Goal: Communication & Community: Answer question/provide support

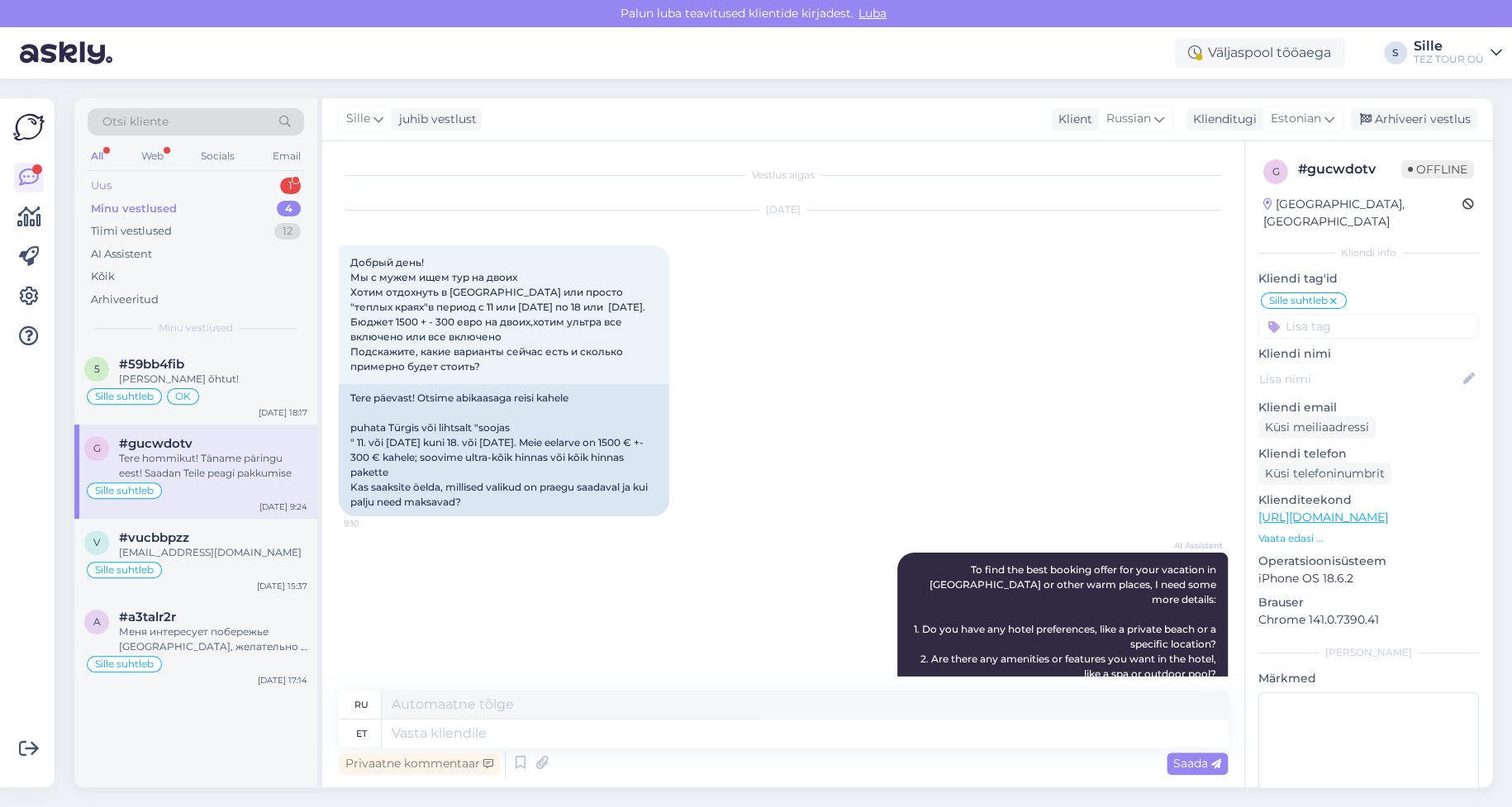
scroll to position [1220, 0]
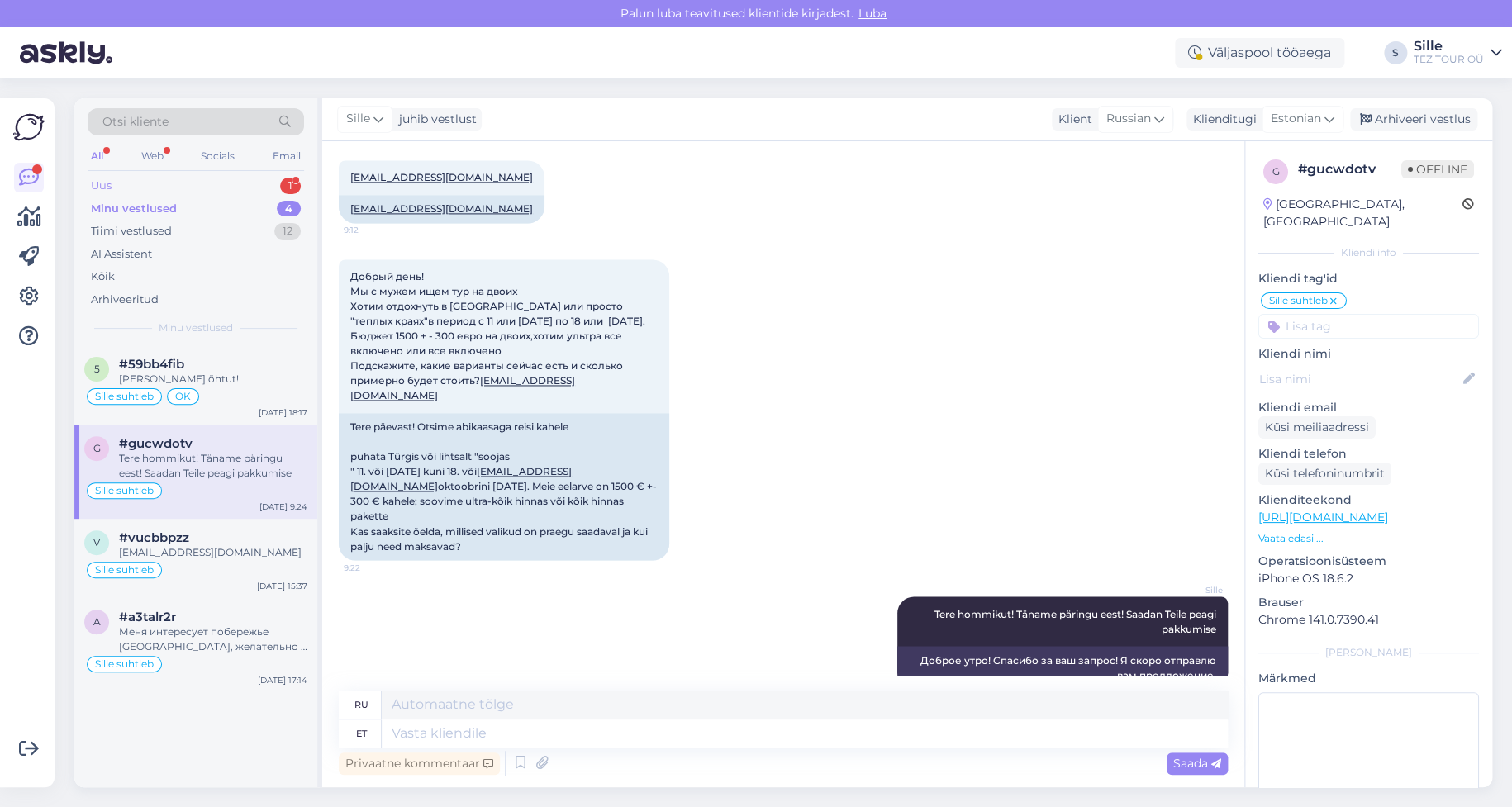
click at [160, 177] on div "Uus 1" at bounding box center [196, 186] width 217 height 23
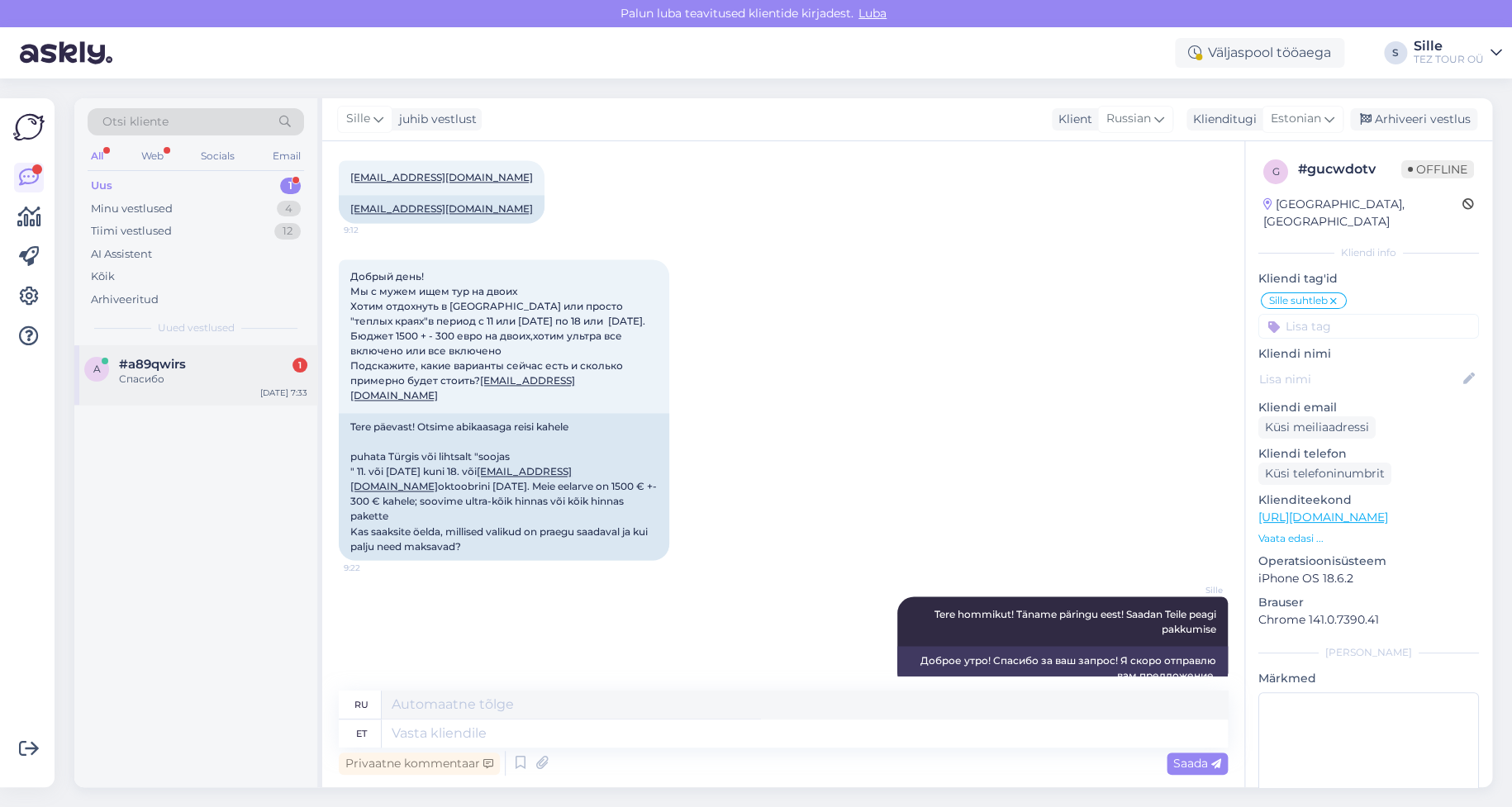
click at [190, 384] on div "Спасибо" at bounding box center [213, 379] width 189 height 15
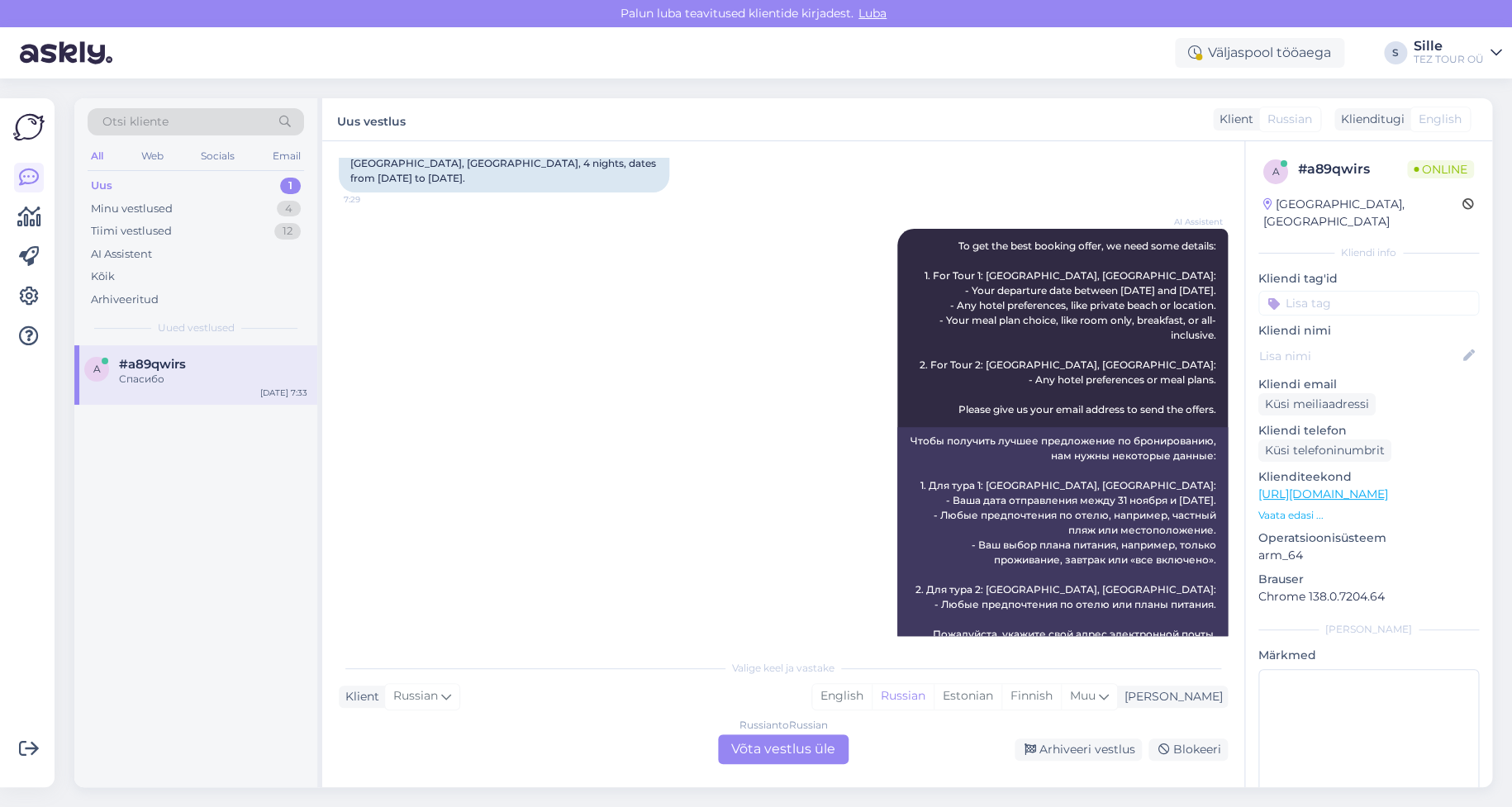
scroll to position [596, 0]
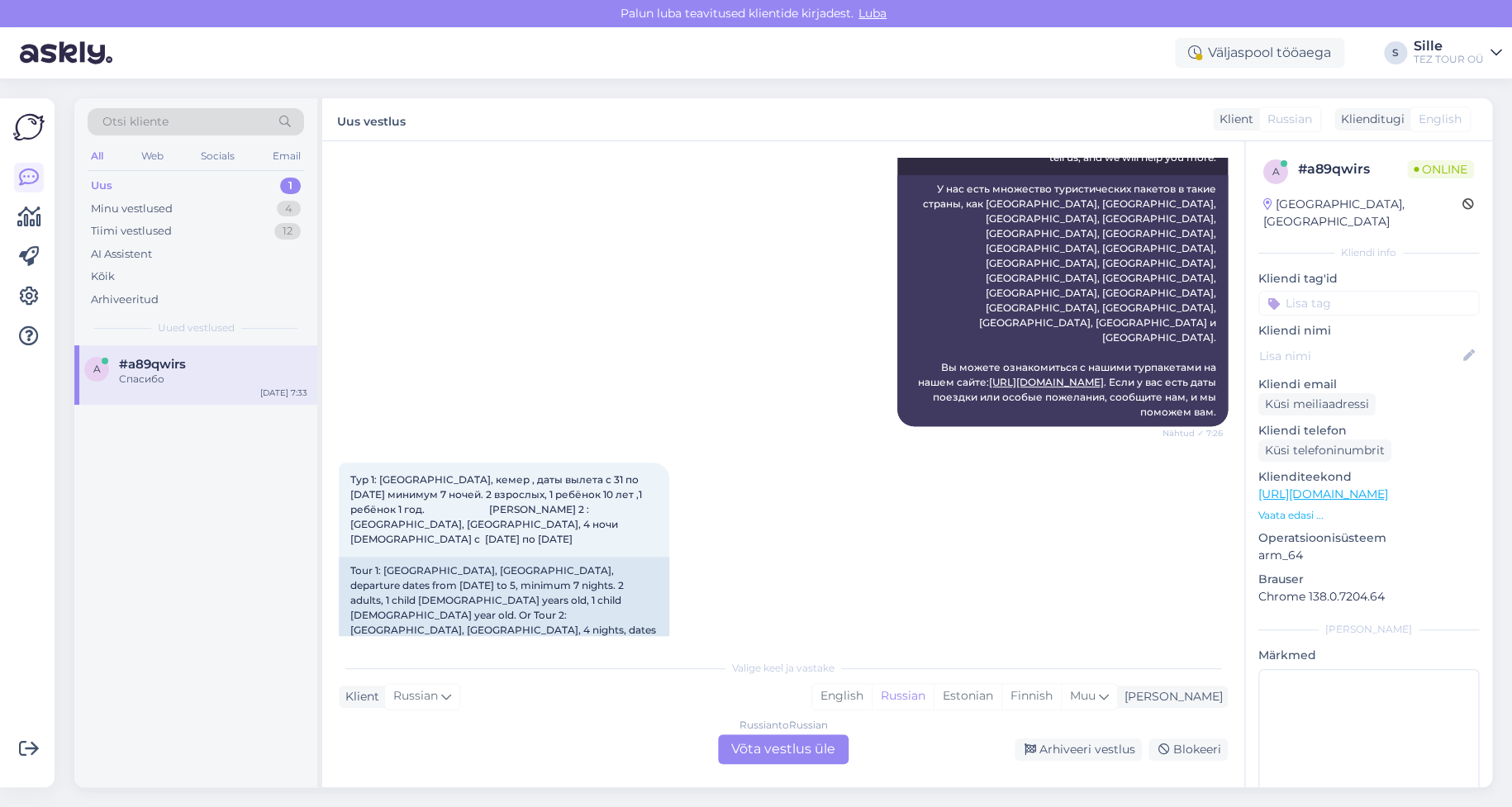
click at [770, 748] on div "Russian to Russian Võta vestlus üle" at bounding box center [783, 749] width 130 height 30
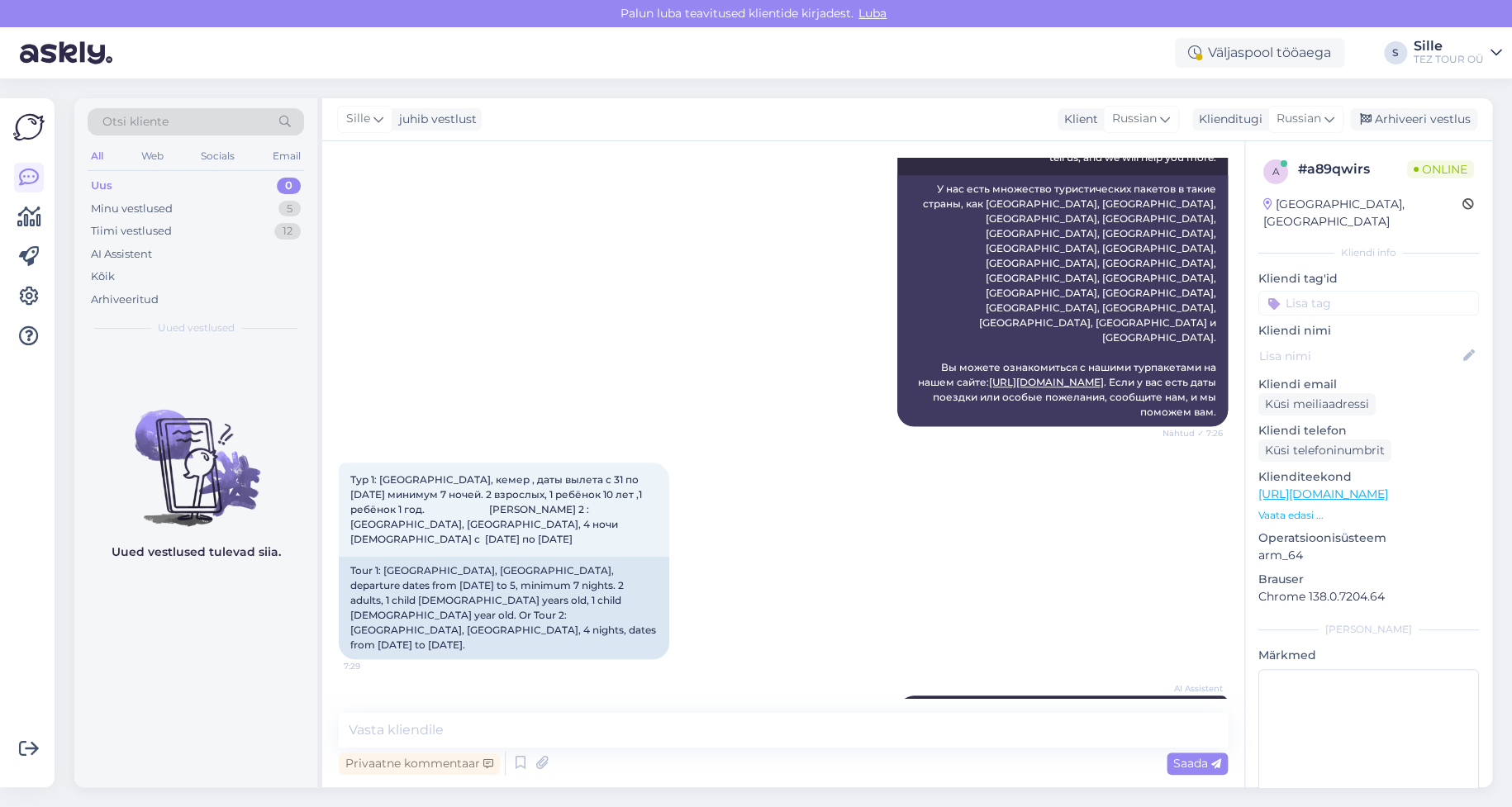
click at [1295, 291] on input at bounding box center [1369, 303] width 221 height 24
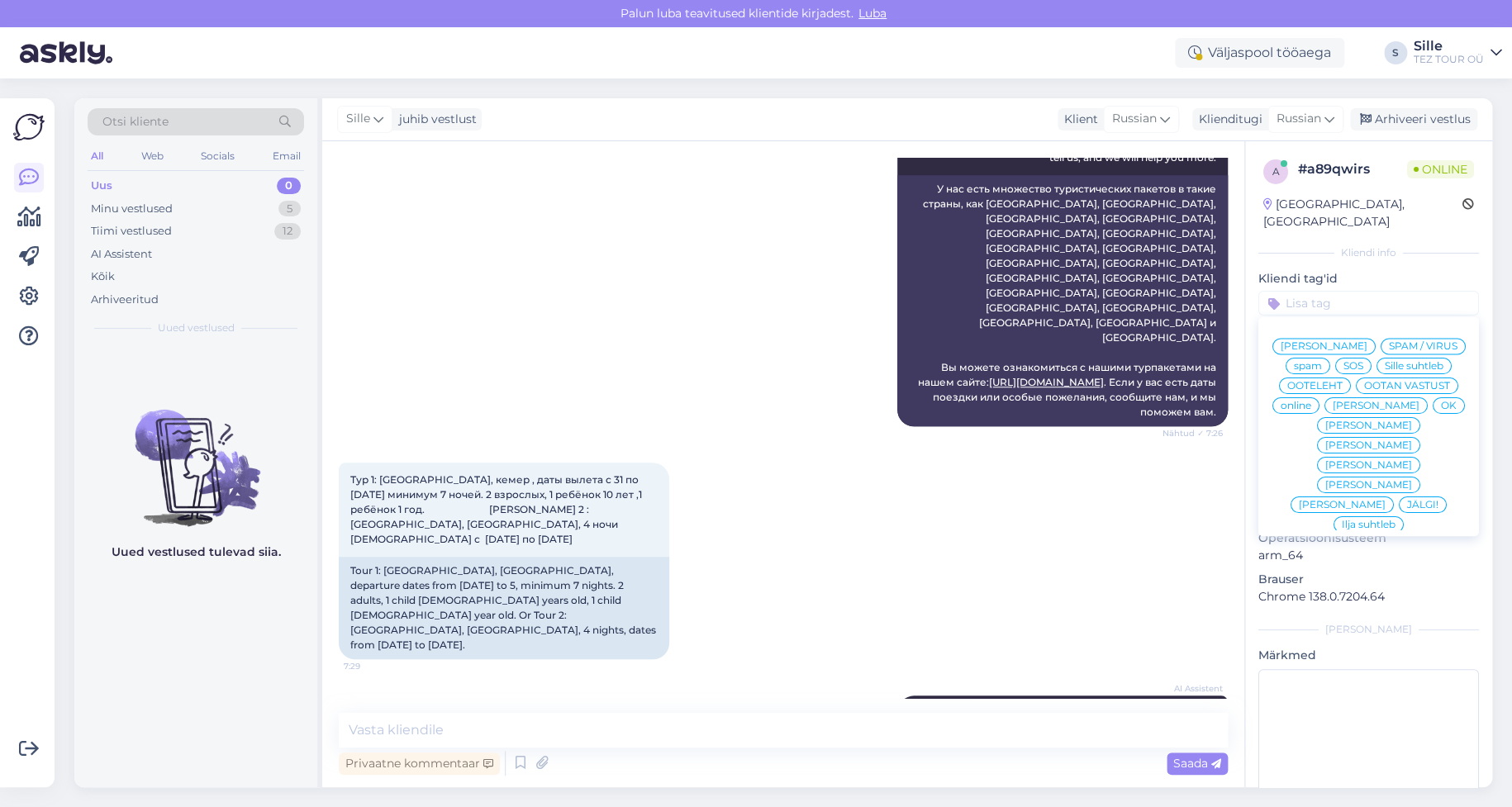
click at [1384, 367] on span "Sille suhtleb" at bounding box center [1413, 365] width 59 height 10
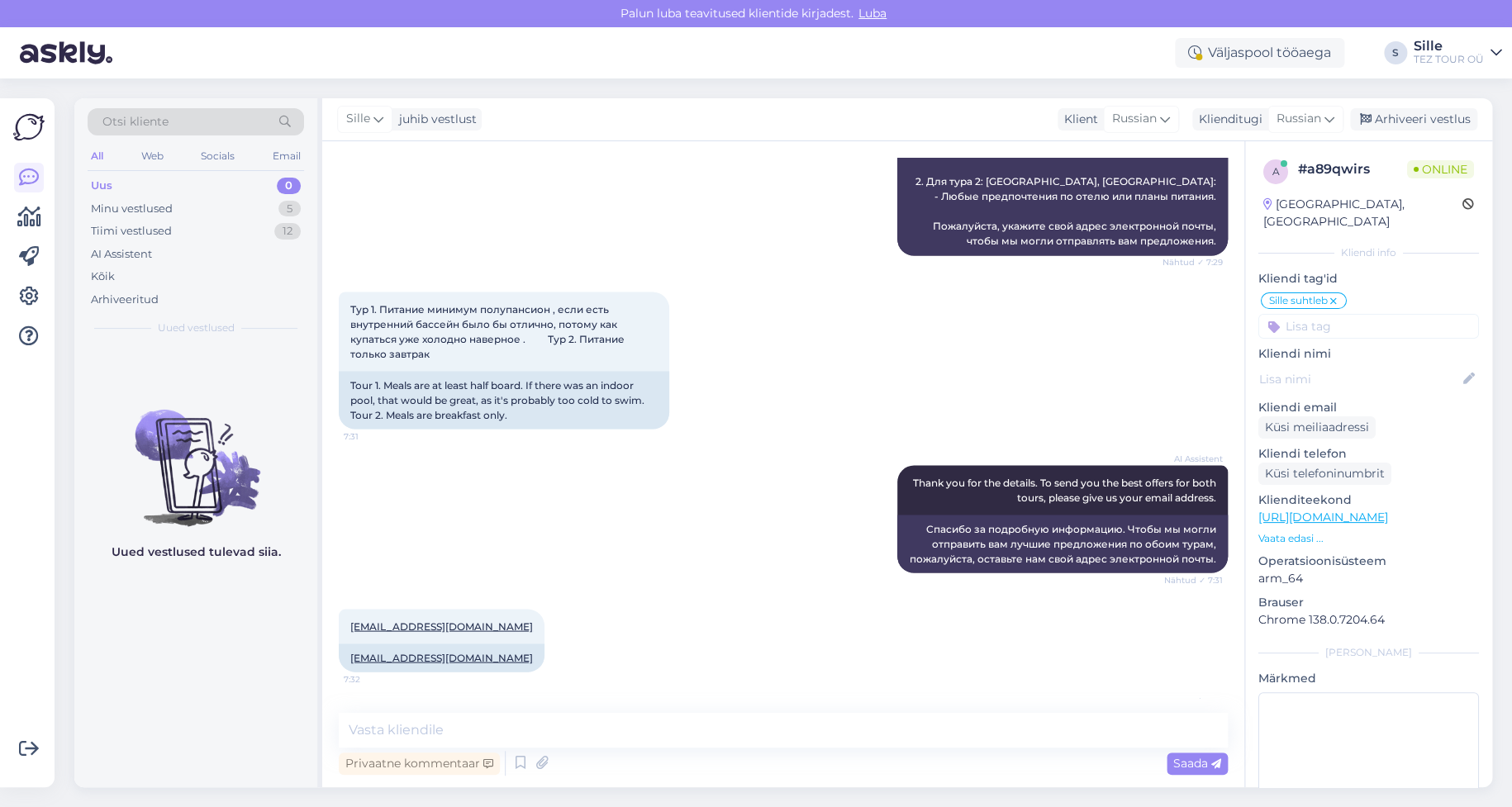
scroll to position [1525, 0]
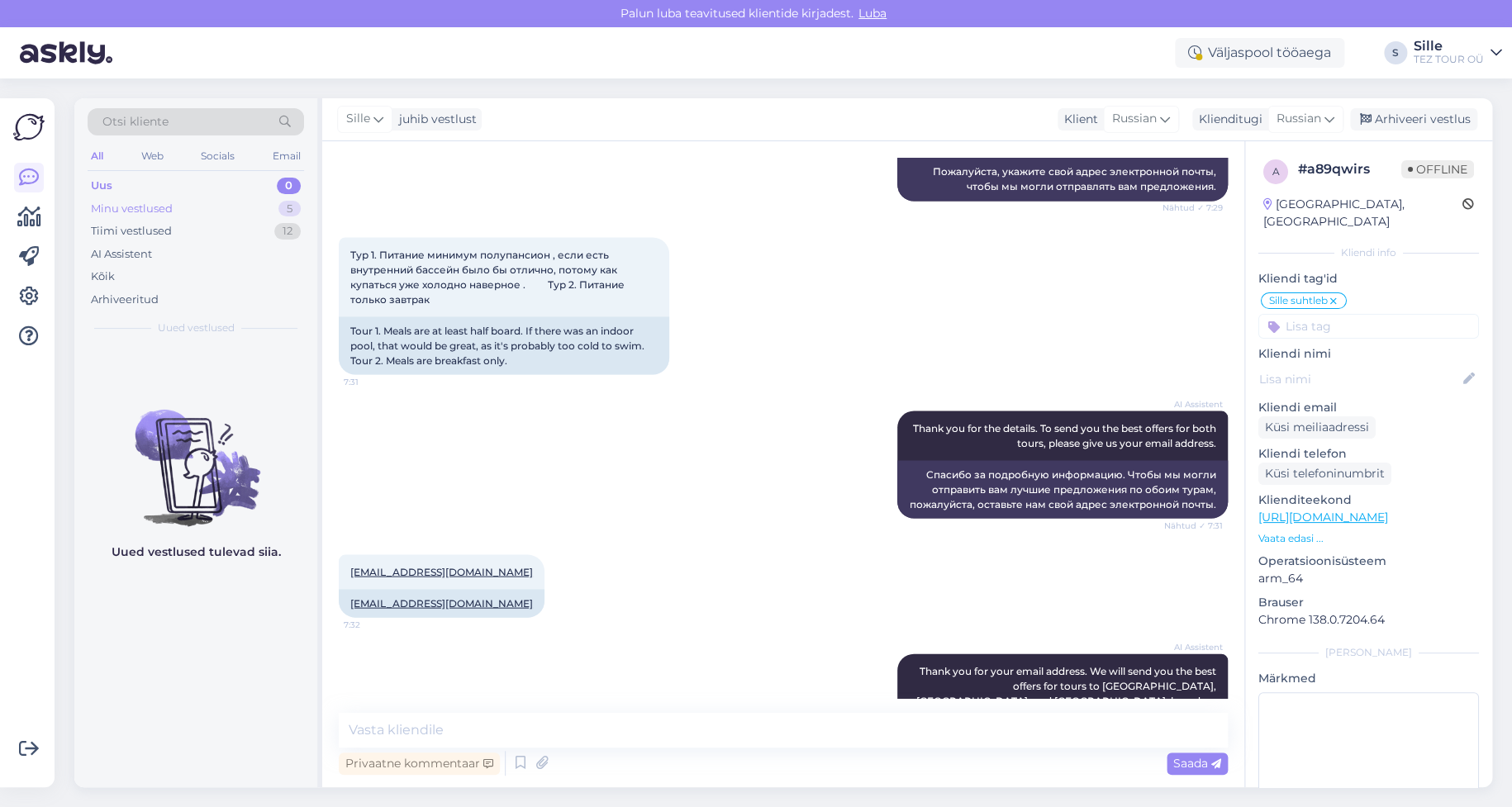
click at [208, 203] on div "Minu vestlused 5" at bounding box center [196, 209] width 217 height 23
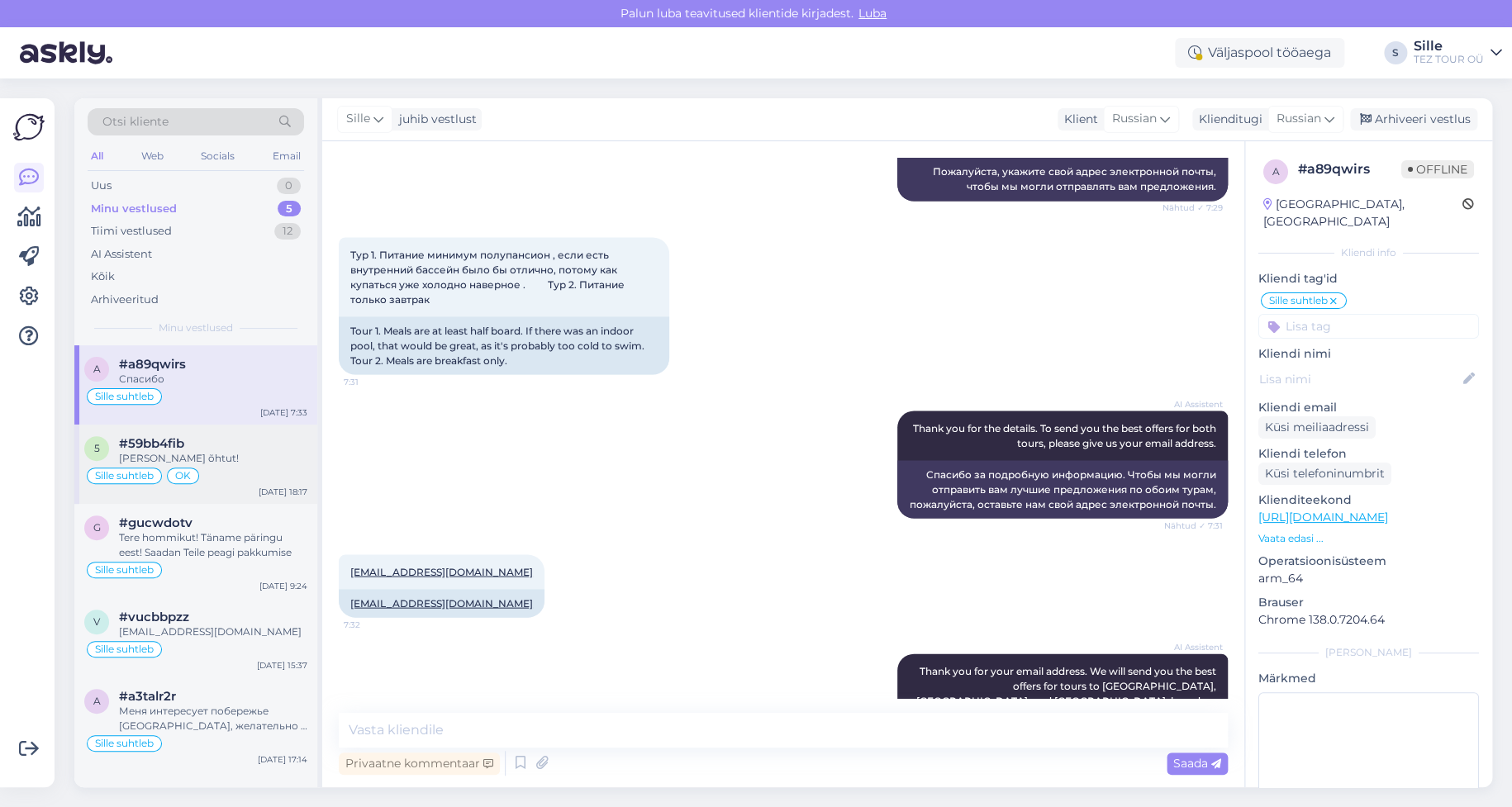
click at [194, 467] on div "OK" at bounding box center [183, 475] width 32 height 17
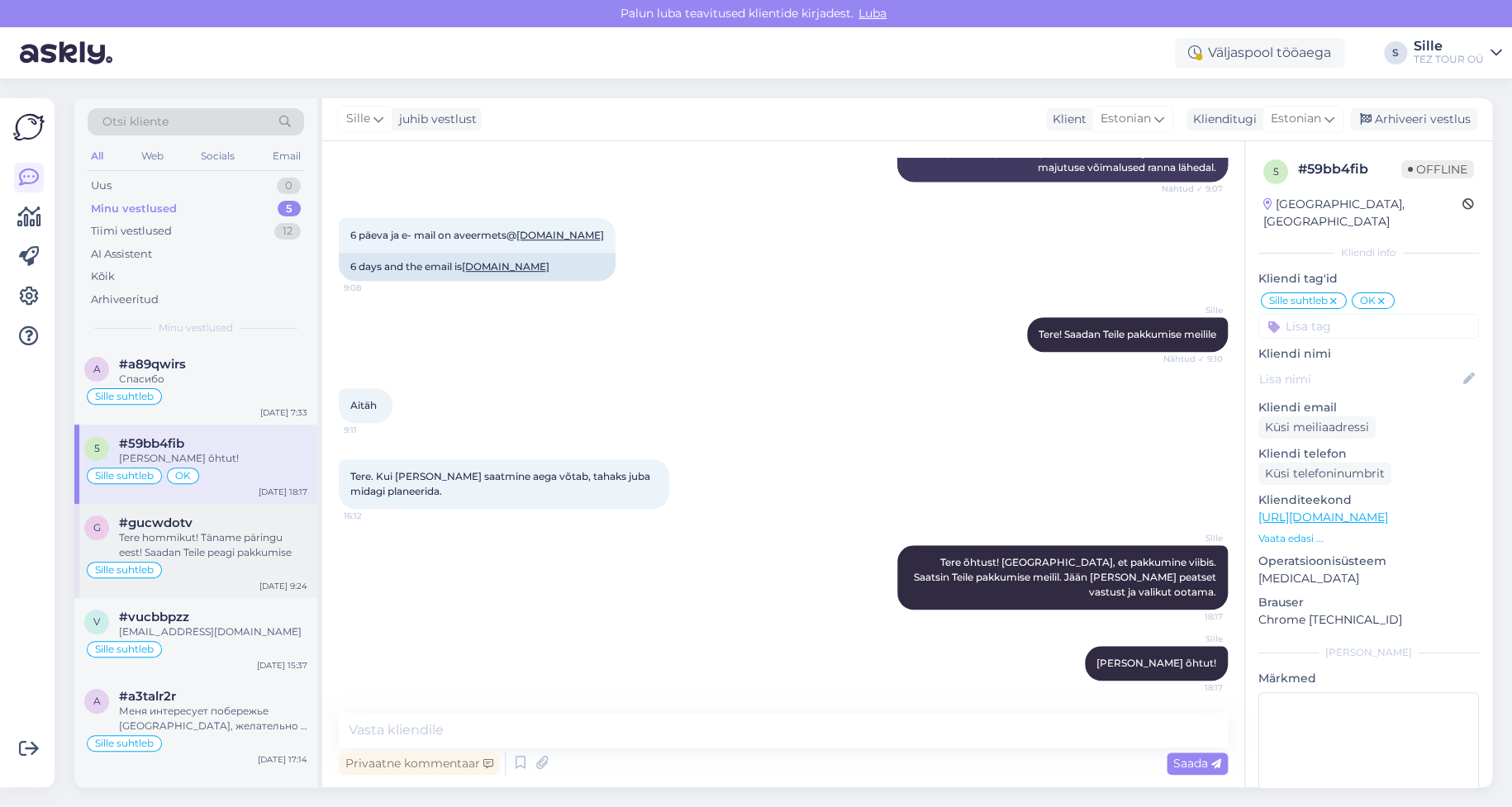
click at [233, 572] on div "Sille suhtleb" at bounding box center [195, 569] width 223 height 20
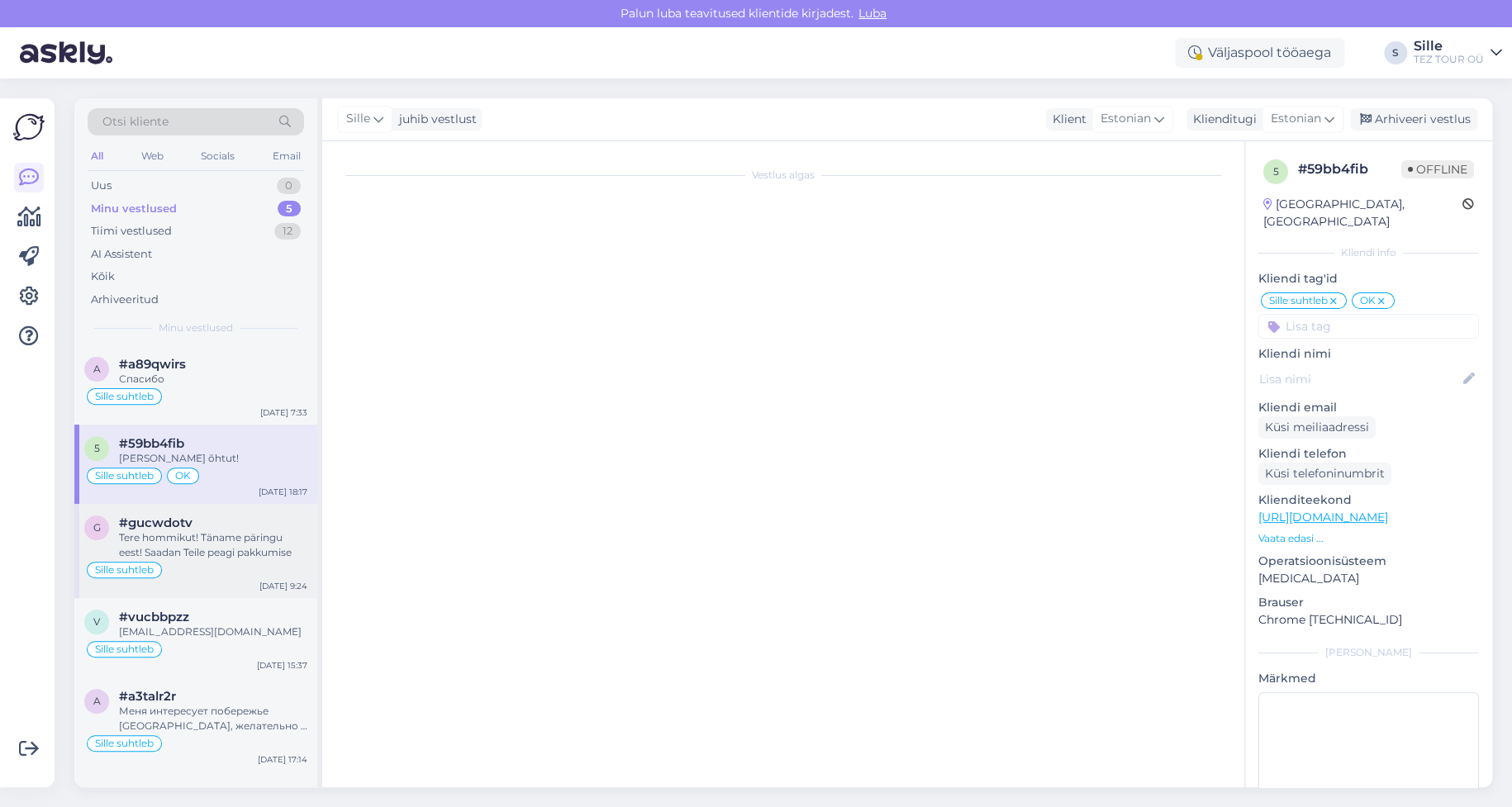
scroll to position [1220, 0]
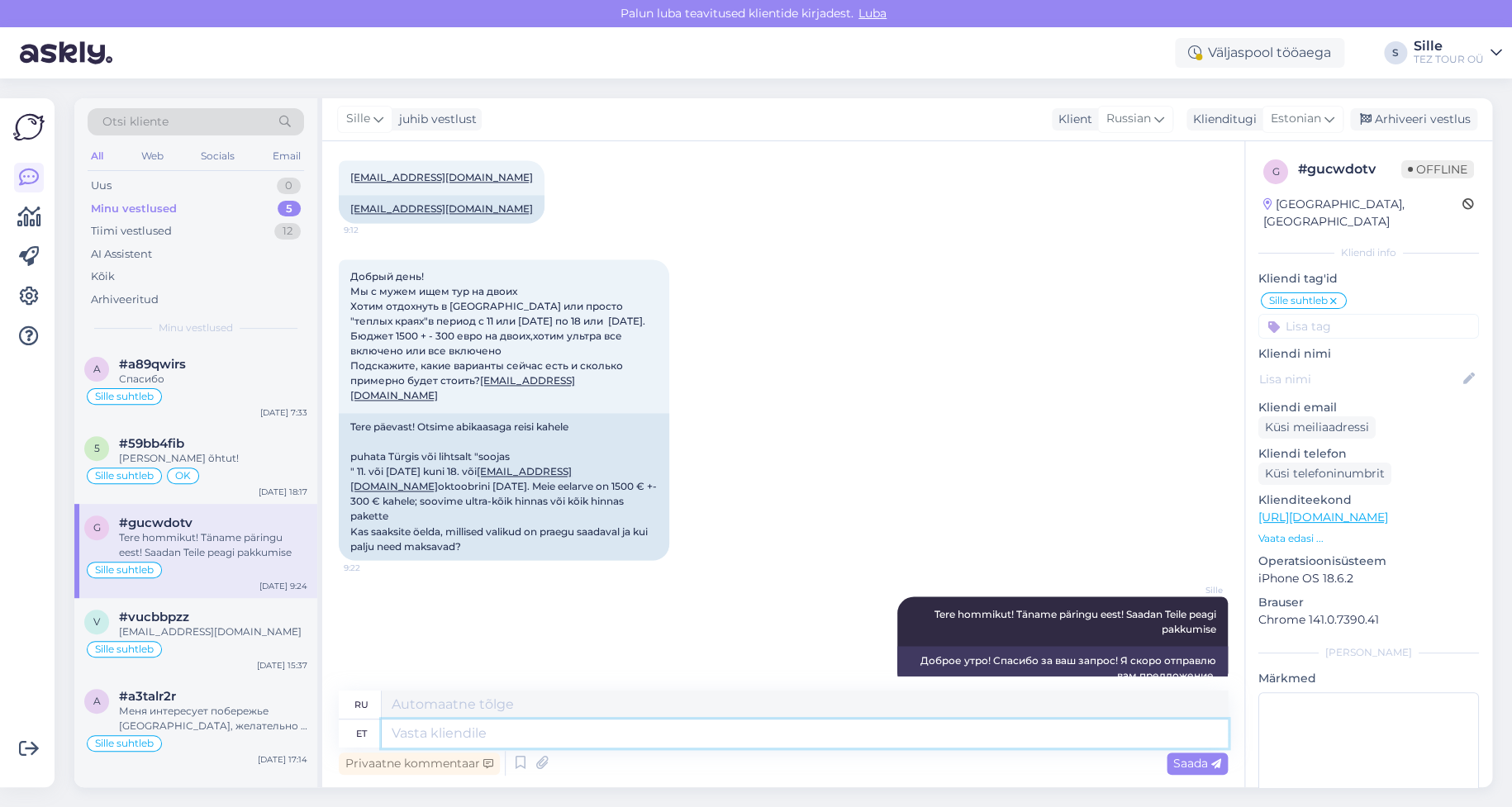
click at [405, 738] on textarea at bounding box center [804, 734] width 846 height 28
type textarea "Tere"
type textarea "Привет"
type textarea "Tere hommikut!"
type textarea "Доброе утро!"
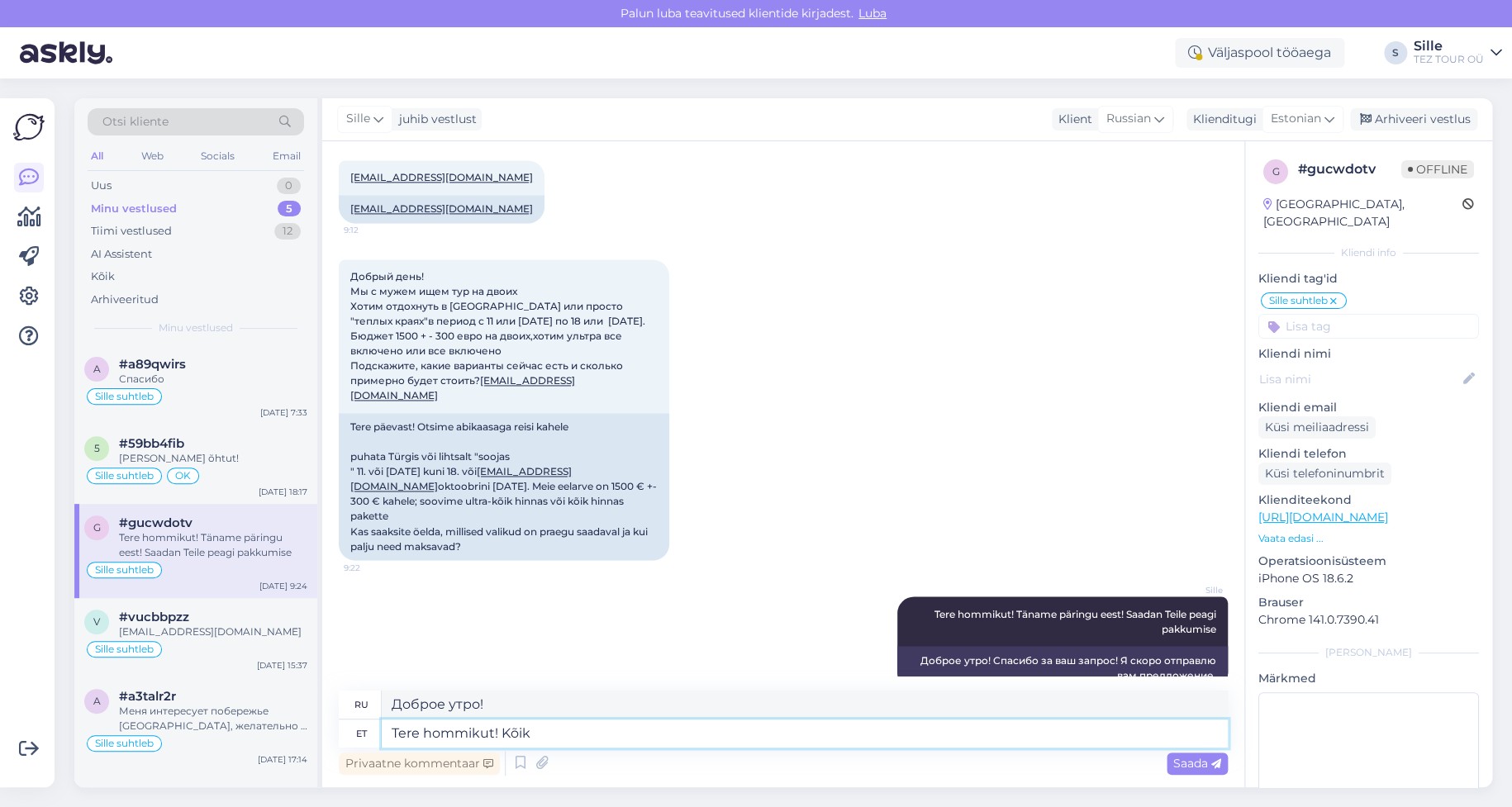
type textarea "Tere hommikut! Kõik"
type textarea "Доброе утро! Всем!"
type textarea "Tere hommikut! Kõik meie v"
type textarea "Доброе утро! Всем нам."
type textarea "Tere hommikut! Kõik meie viimase"
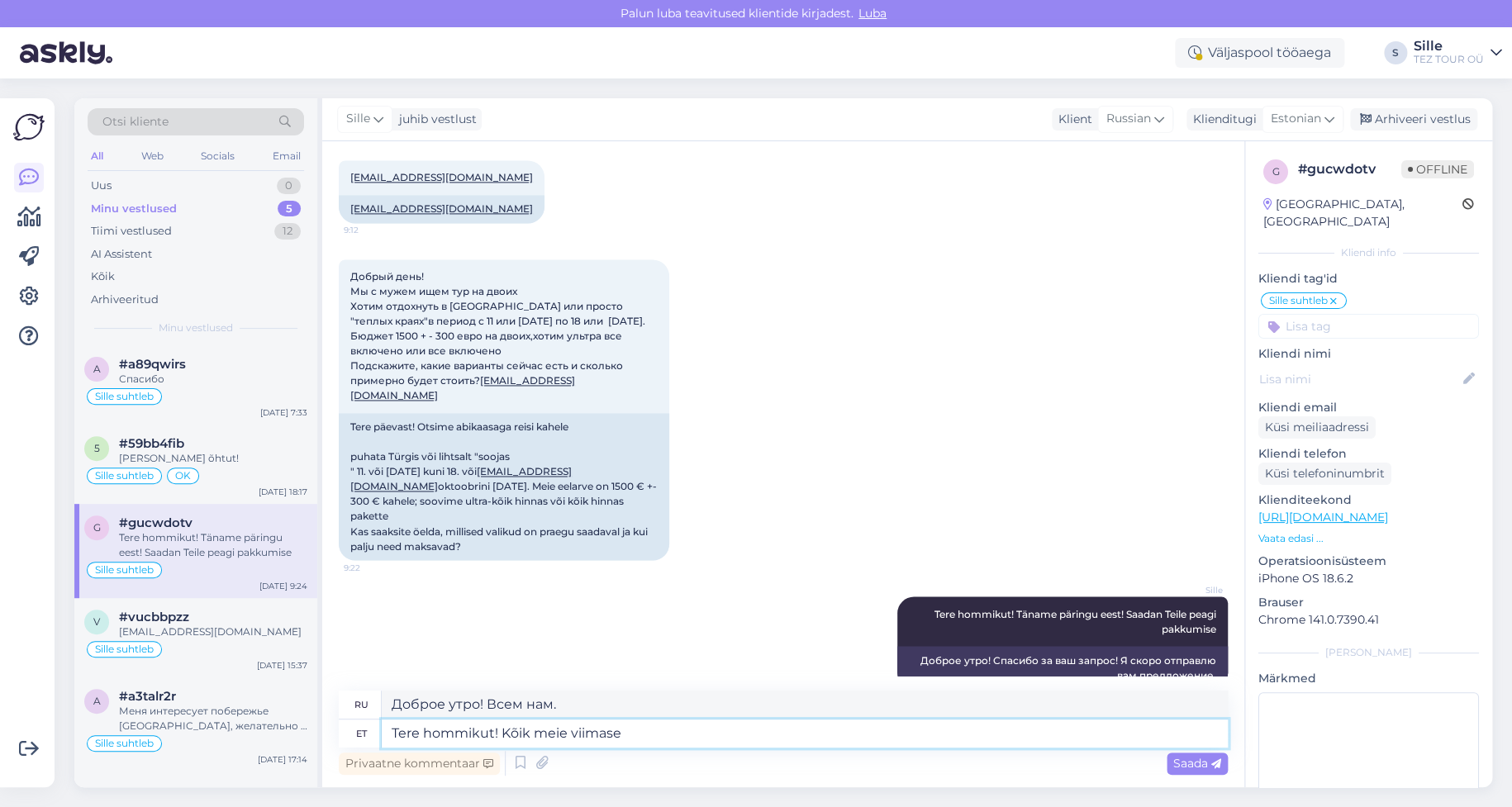
type textarea "Доброе утро! Все наши последние новости"
type textarea "Tere hommikut! Kõik meie viimase hetke"
type textarea "Доброе утро! Все наши последние минуты"
type textarea "Tere hommikut! Kõik meie viimase hetke reisid"
type textarea "Доброе утро! Все наши поездки в последнюю минуту"
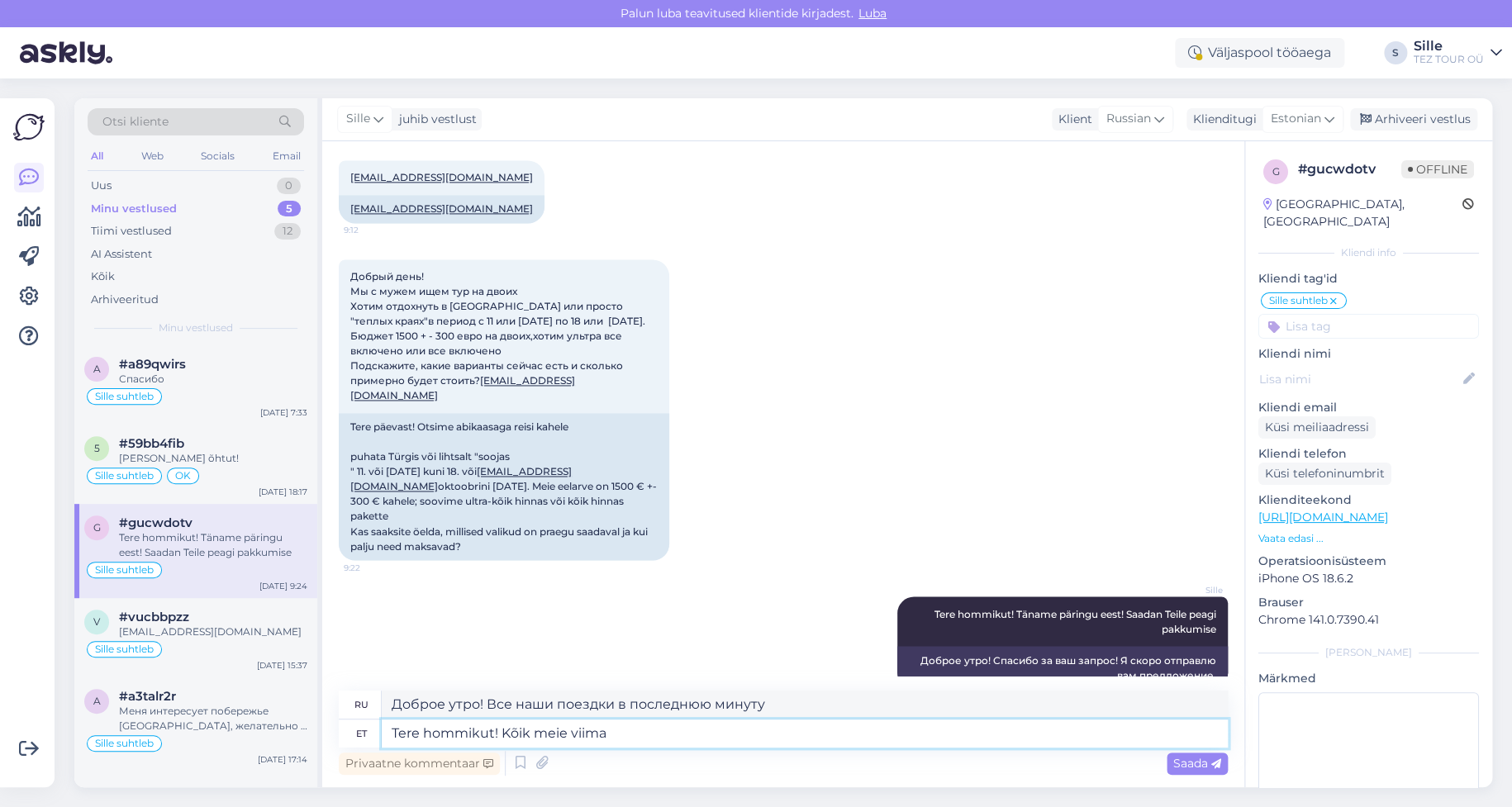
type textarea "Tere hommikut! Kõik meie viim"
type textarea "Доброе утро! Все наши последние минуты"
type textarea "Tere hommikut! Kõik meie vi"
type textarea "Доброе утро! Все наши последние новости"
type textarea "Tere hommikut! Kõik meie"
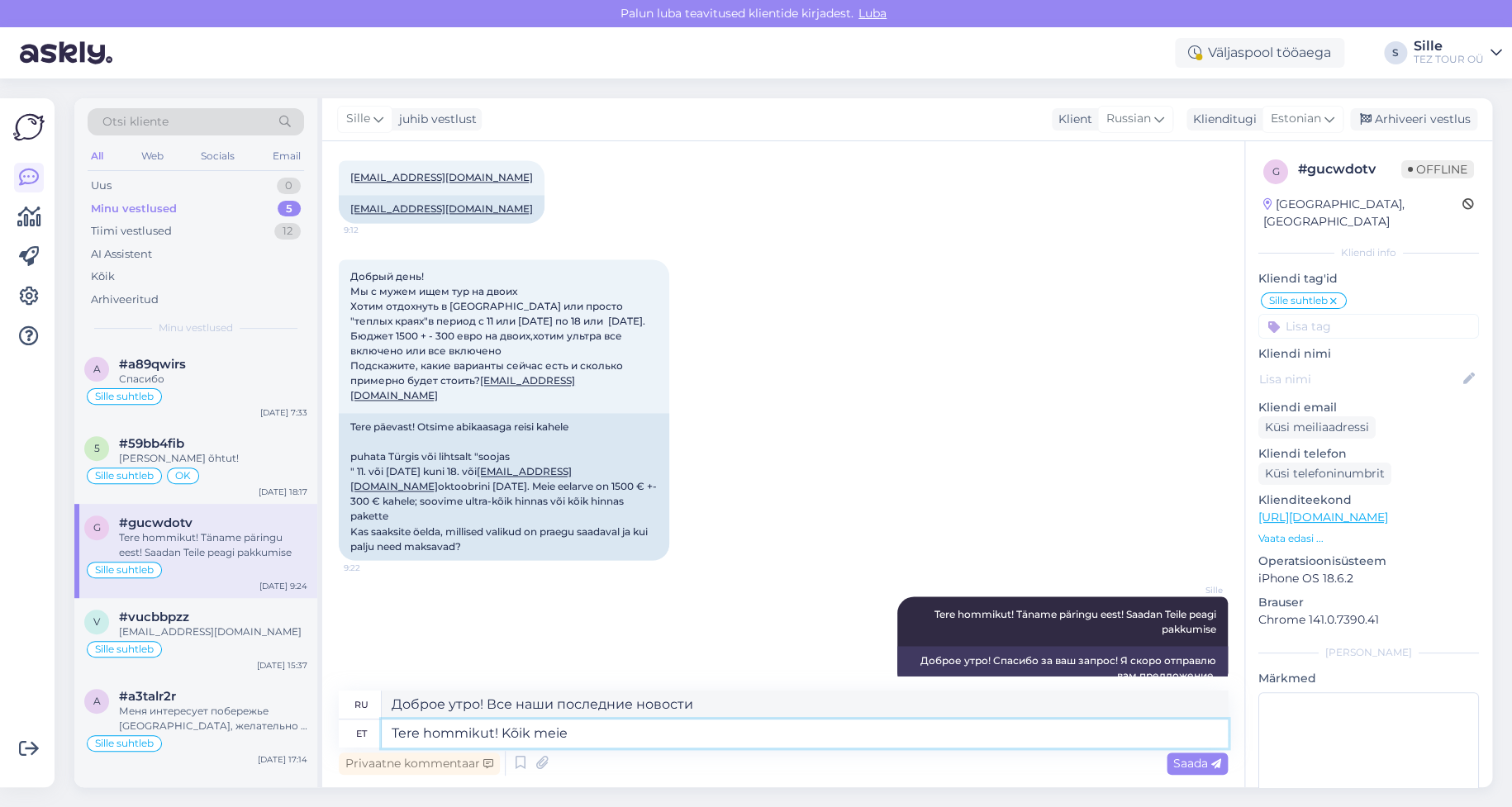
type textarea "Доброе утро! Всем нам."
type textarea "Tere hommikut! Kõik meie lähiaja"
type textarea "Доброе утро! Все наши последние"
type textarea "Tere hommikut! Kõik meie lähiaja reisd"
type textarea "Доброе утро! Все наши предстоящие поездки"
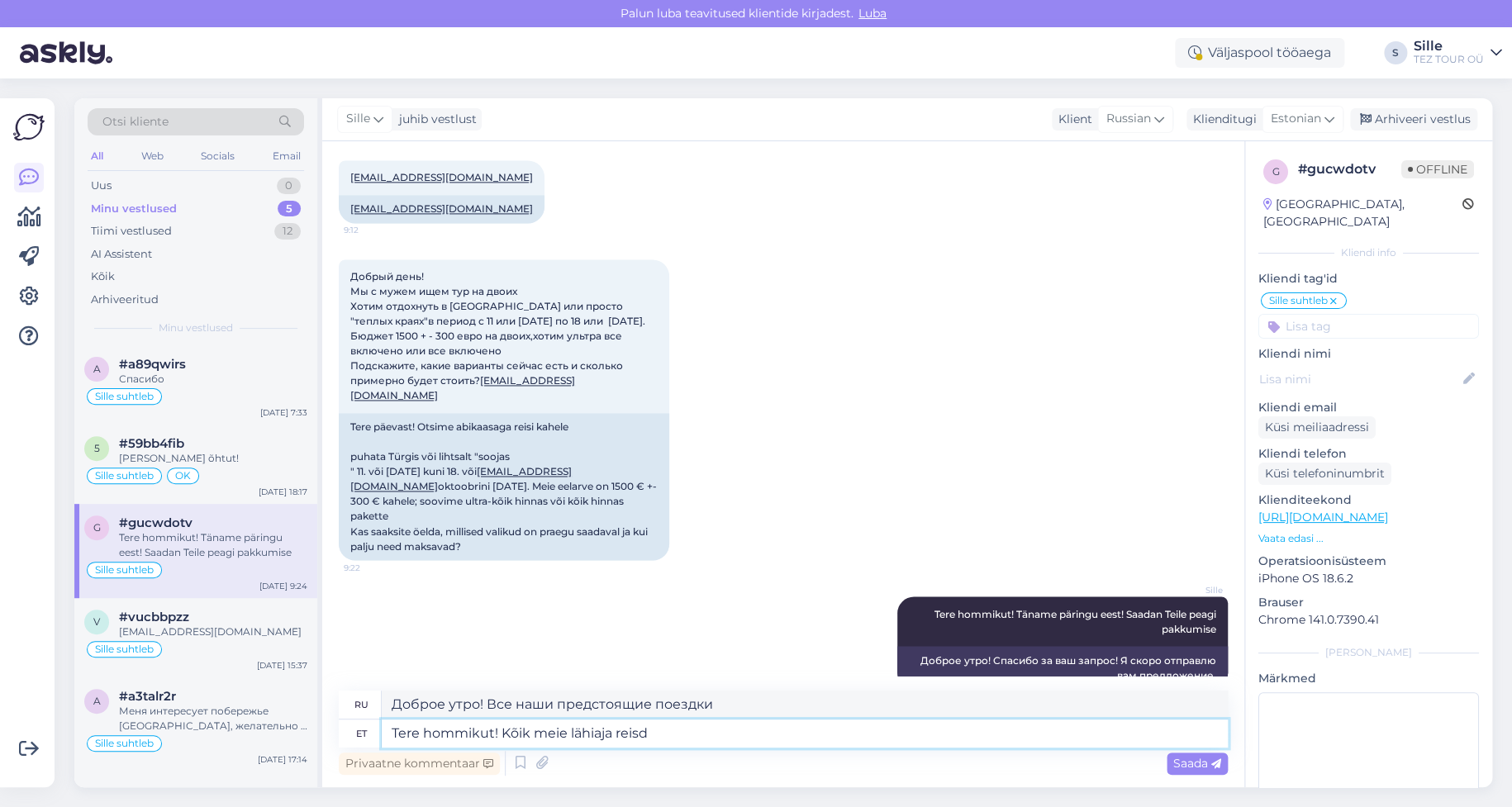
type textarea "Tere hommikut! Kõik meie lähiaja reis"
type textarea "Доброе утро! Всё о нашей предстоящей поездке."
type textarea "Tere hommikut! Kõik meie lähiaja reisid"
type textarea "Доброе утро! Все наши предстоящие поездки"
type textarea "Tere hommikut! Kõik meie lähiaja reisid Türki v"
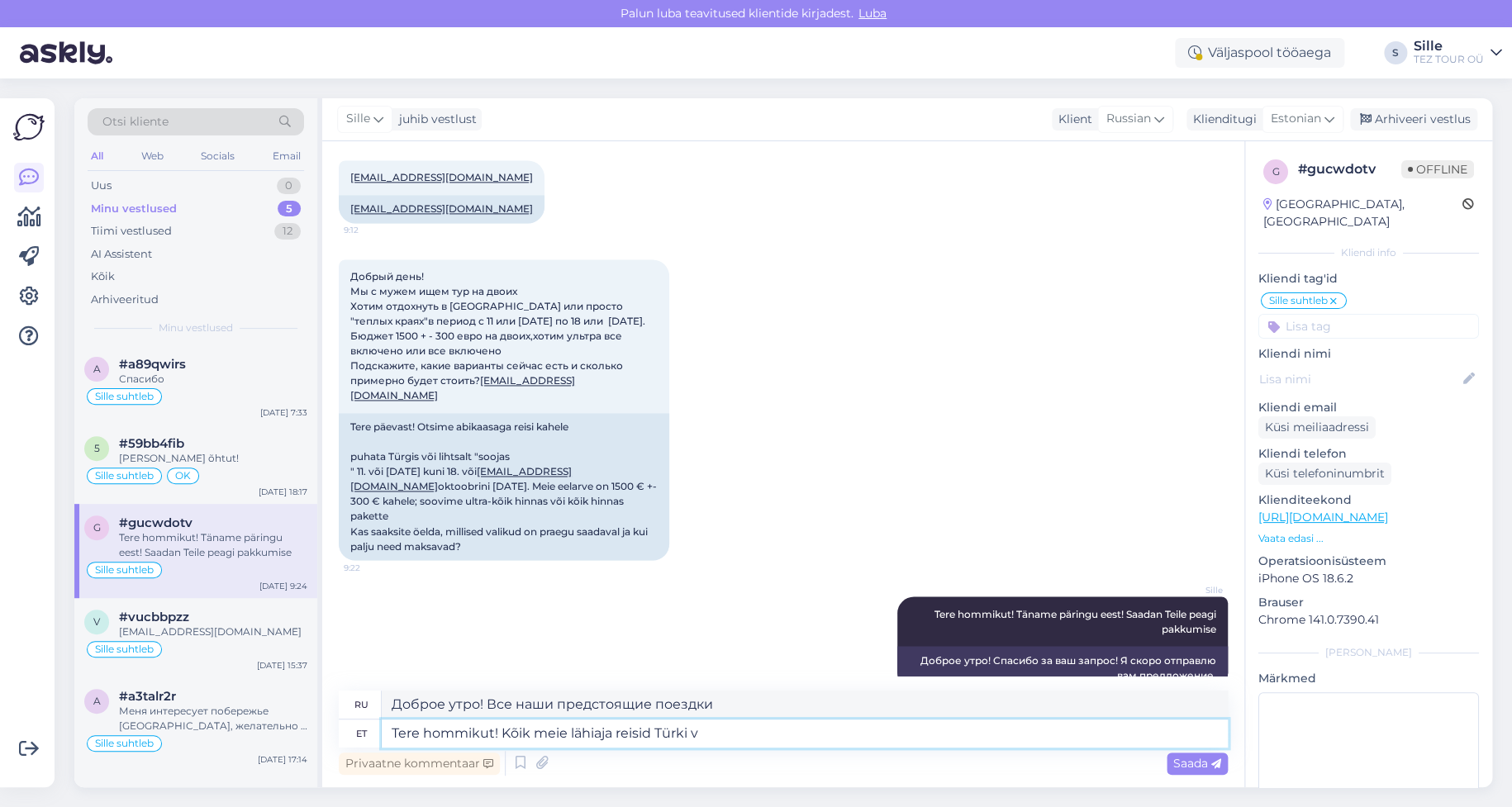
type textarea "Доброе утро! Все наши предстоящие поездки в [GEOGRAPHIC_DATA]"
type textarea "Tere hommikut! Kõik meie lähiaja reisid Türki välju"
type textarea "Доброе утро! Все наши предстоящие поездки в [GEOGRAPHIC_DATA] уже расписаны."
type textarea "Tere hommikut! Kõik meie lähiaja reisid Türki väljumisega"
type textarea "Доброе утро! Все наши предстоящие поездки из [GEOGRAPHIC_DATA]"
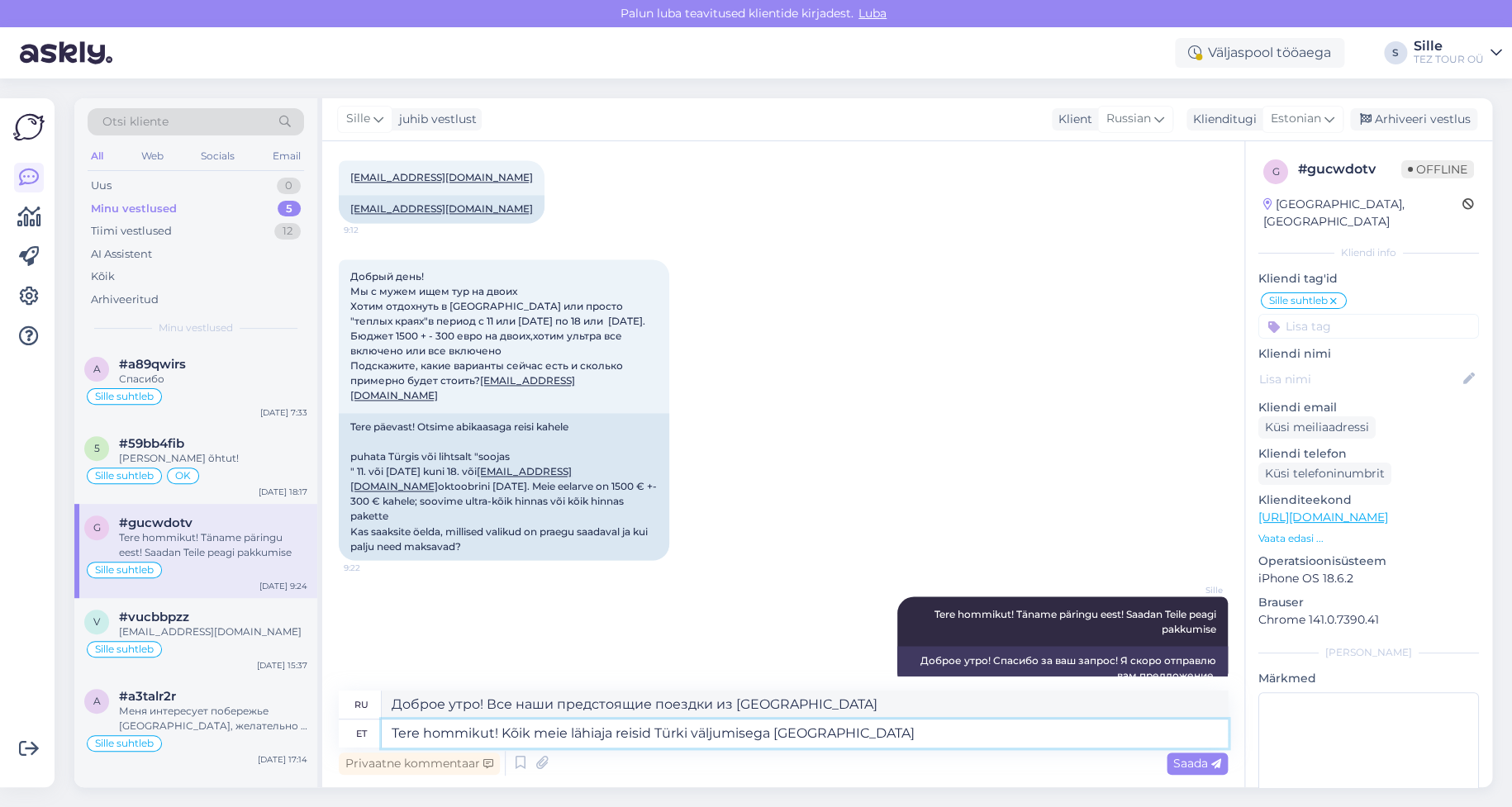
type textarea "Tere hommikut! Kõik meie lähiaja reisid Türki väljumisega [GEOGRAPHIC_DATA] o"
type textarea "Доброе утро! Все наши предстоящие поездки в [GEOGRAPHIC_DATA] с вылетом из [GEO…"
type textarea "Tere hommikut! Kõik meie lähiaja reisid Türki väljumisega [GEOGRAPHIC_DATA] on"
type textarea "Доброе утро! Все наши предстоящие поездки в [GEOGRAPHIC_DATA] с отправлением из…"
type textarea "Tere hommikut! Kõik meie lähiaja reisid Türki väljumisega [GEOGRAPHIC_DATA] on …"
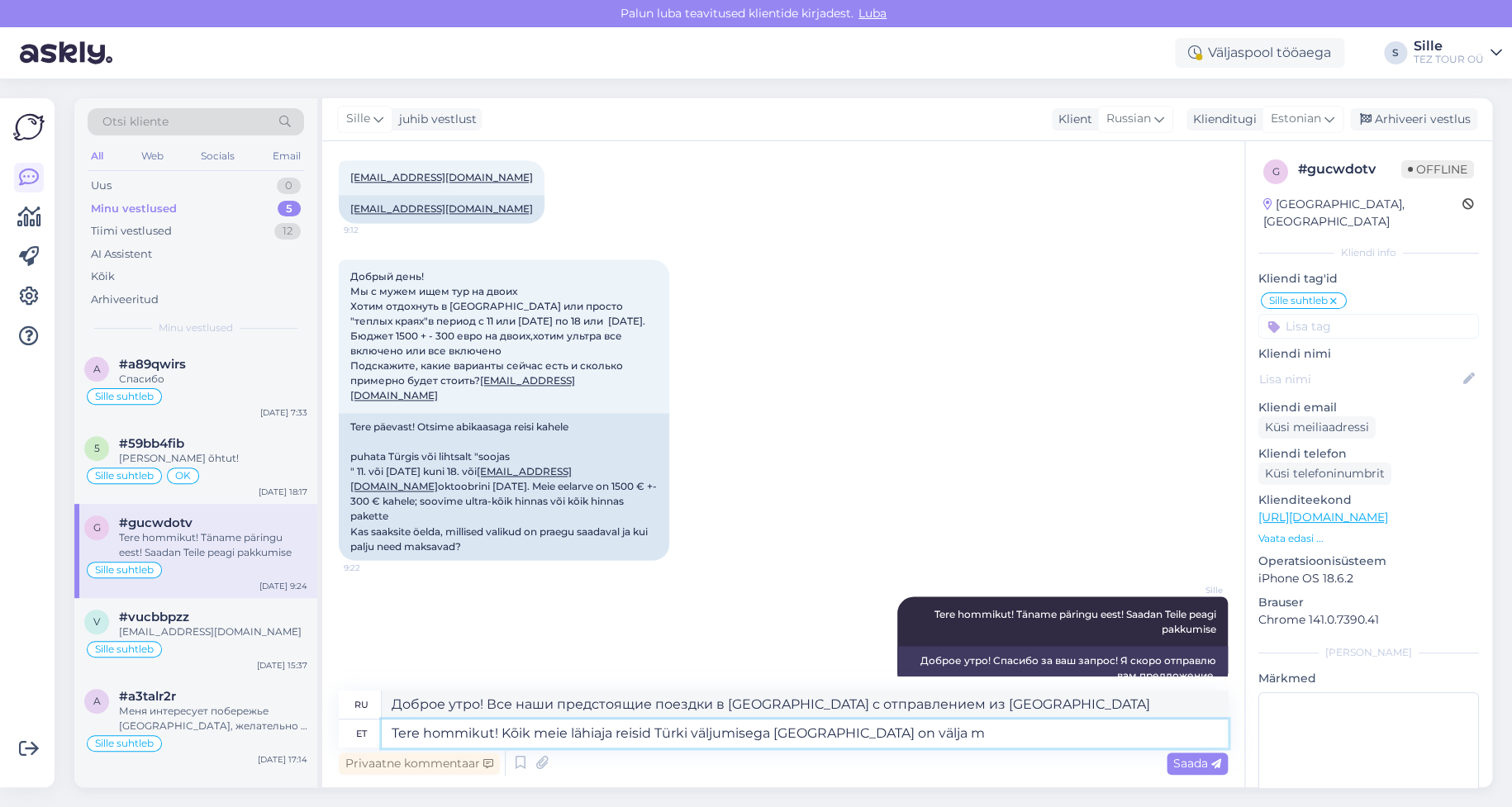
type textarea "Доброе утро! Все наши предстоящие поездки в [GEOGRAPHIC_DATA] с вылетом из [GEO…"
type textarea "Tere hommikut! Kõik meie lähiaja reisid Türki väljumisega [GEOGRAPHIC_DATA] on …"
type textarea "Доброе утро! Все билеты на наши предстоящие поездки в [GEOGRAPHIC_DATA] с вылет…"
type textarea "Tere hommikut! Kõik meie lähiaja reisid Türki väljumisega [GEOGRAPHIC_DATA] on …"
type textarea "Доброе утро! Все наши предстоящие поездки в [GEOGRAPHIC_DATA] с вылетом из [GEO…"
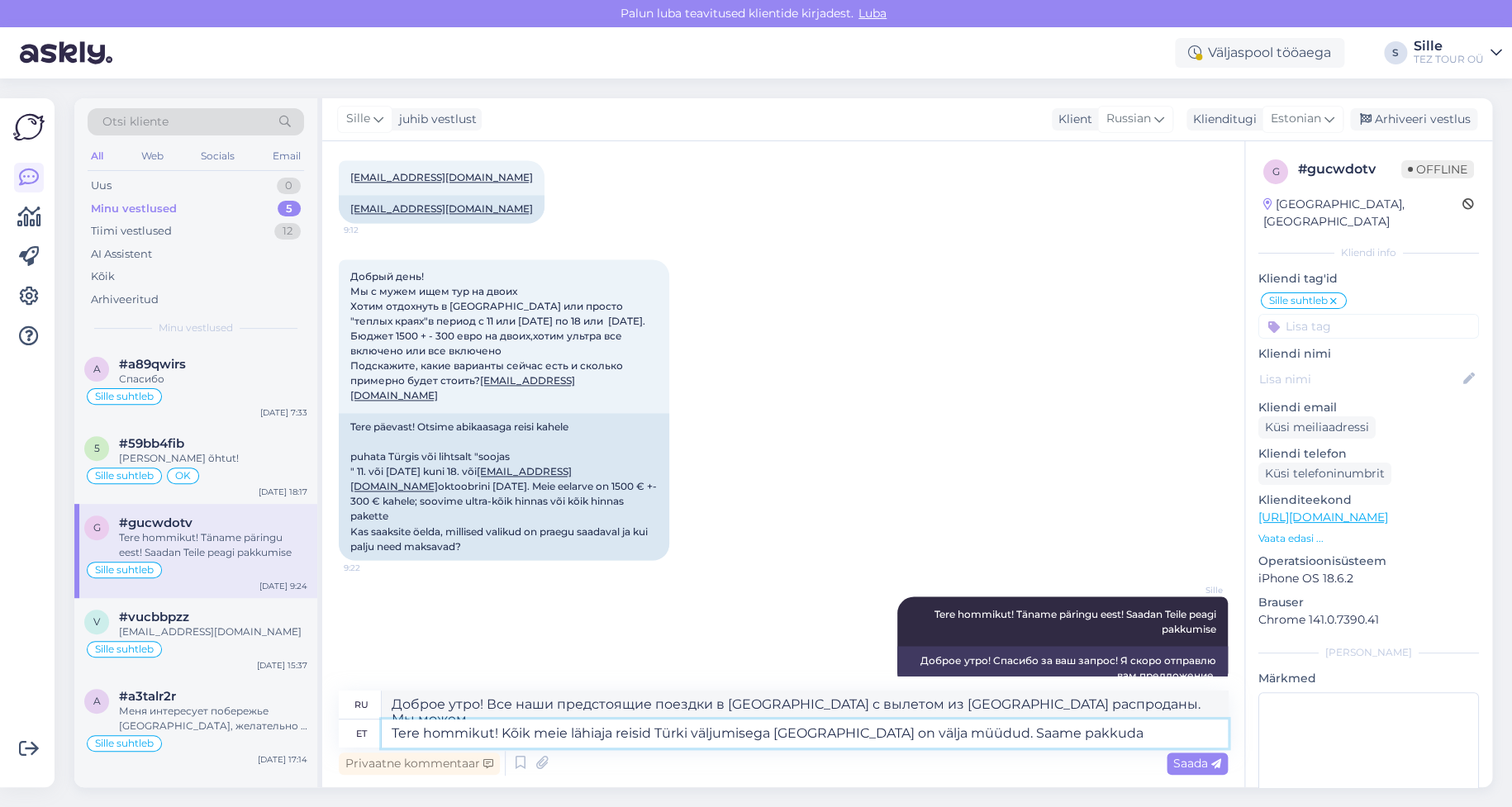
type textarea "Tere hommikut! Kõik meie lähiaja reisid Türki väljumisega [GEOGRAPHIC_DATA] on …"
type textarea "Доброе утро! Все наши предстоящие поездки в [GEOGRAPHIC_DATA] с вылетом из [GEO…"
type textarea "Tere hommikut! Kõik meie lähiaja reisid Türki väljumisega [GEOGRAPHIC_DATA] on …"
type textarea "Доброе утро! Все наши предстоящие поездки в [GEOGRAPHIC_DATA] с вылетом из [GEO…"
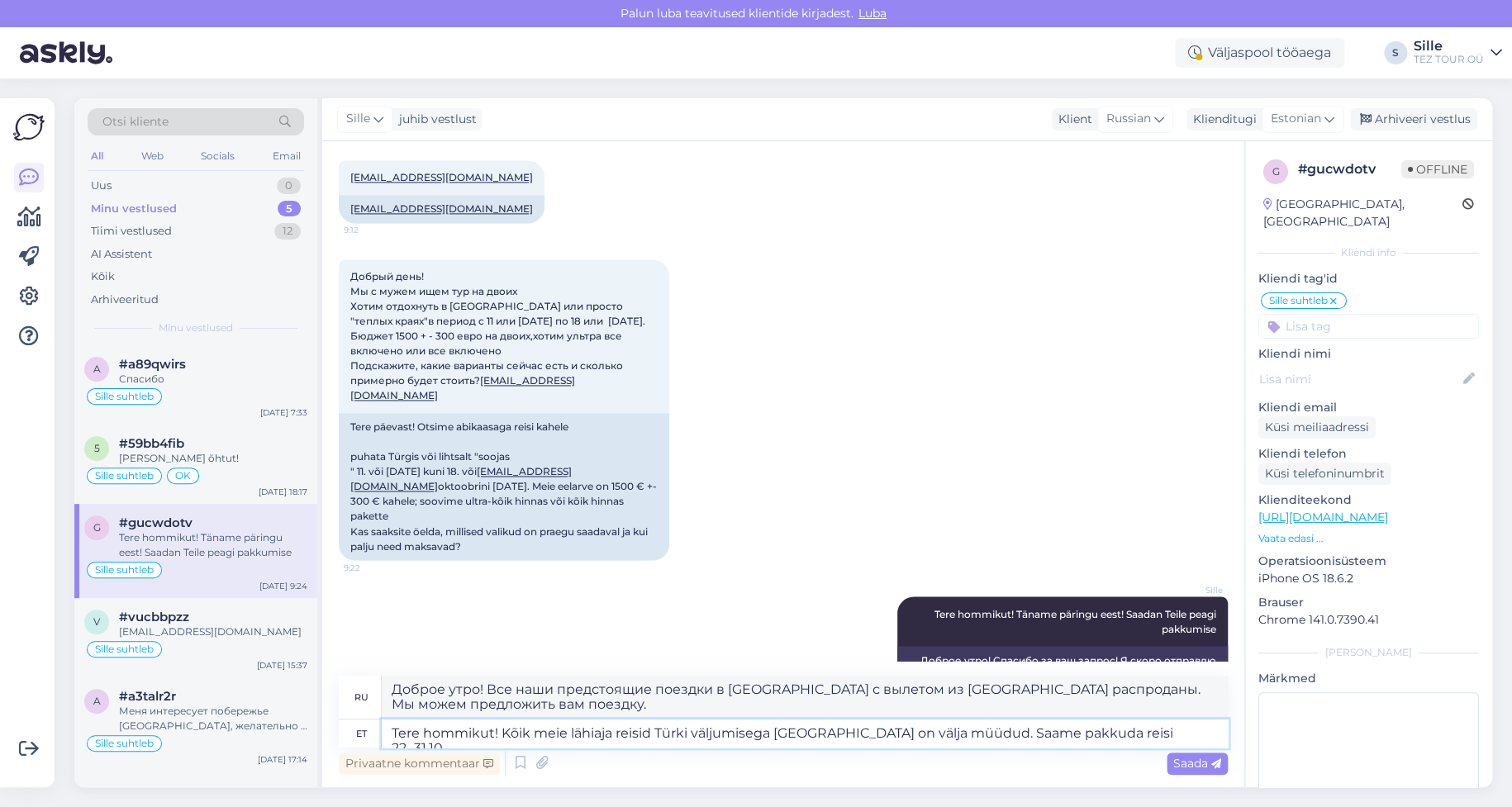
type textarea "Tere hommikut! Kõik meie lähiaja reisid Türki väljumisega [GEOGRAPHIC_DATA] on …"
type textarea "Доброе утро! Все наши предстоящие поездки в [GEOGRAPHIC_DATA] с вылетом из [GEO…"
type textarea "Tere hommikut! Kõik meie lähiaja reisid Türki väljumisega [GEOGRAPHIC_DATA] on …"
type textarea "Доброе утро! Все наши предстоящие поездки в [GEOGRAPHIC_DATA] с вылетом из [GEO…"
type textarea "Tere hommikut! Kõik meie lähiaja reisid Türki väljumisega [GEOGRAPHIC_DATA] on …"
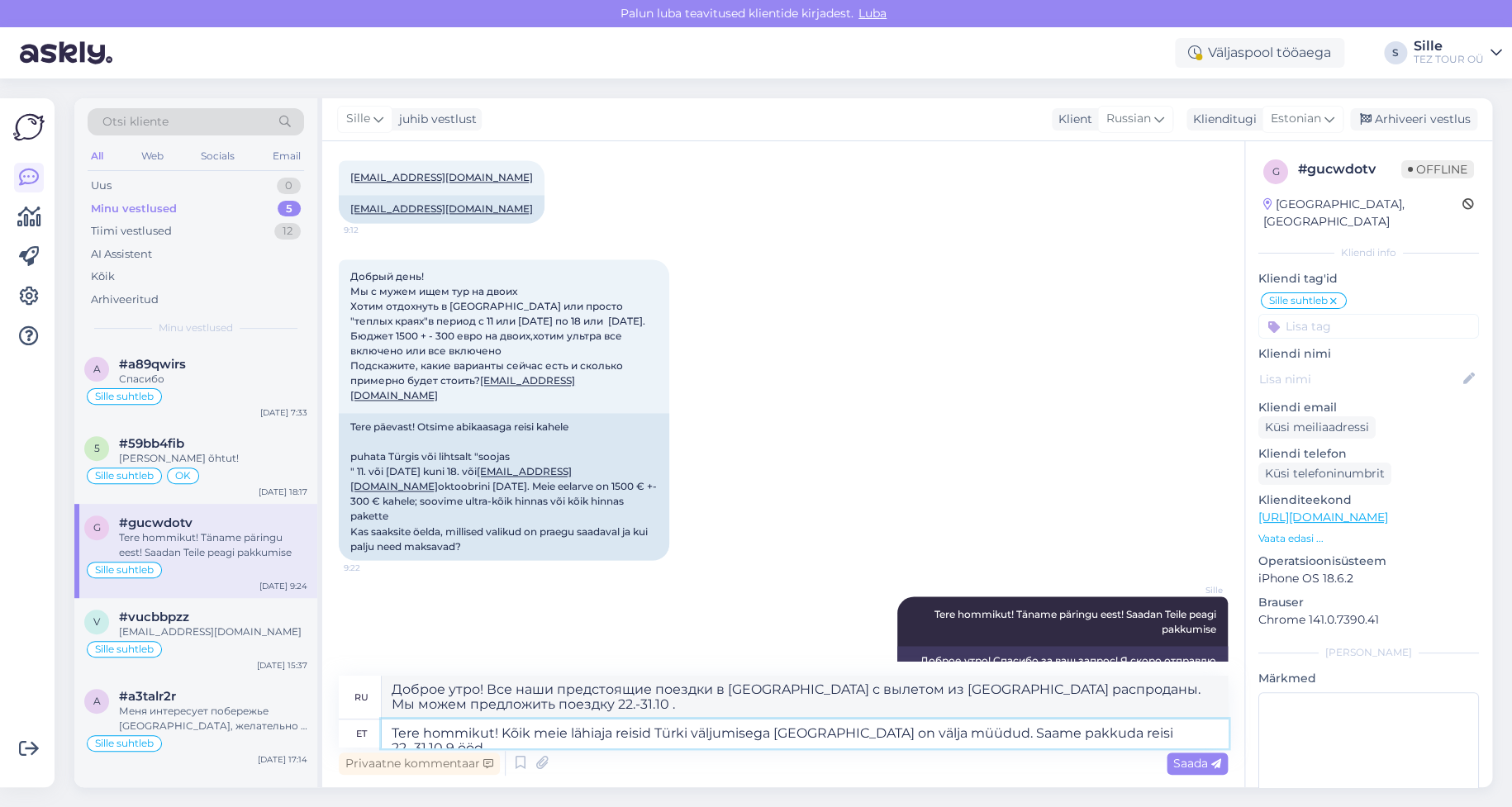
type textarea "Доброе утро! Все наши предстоящие поездки в [GEOGRAPHIC_DATA] с вылетом из [GEO…"
type textarea "Tere hommikut! Kõik meie lähiaja reisid Türki väljumisega [GEOGRAPHIC_DATA] on …"
type textarea "Доброе утро! Все наши предстоящие поездки в [GEOGRAPHIC_DATA] с вылетом из [GEO…"
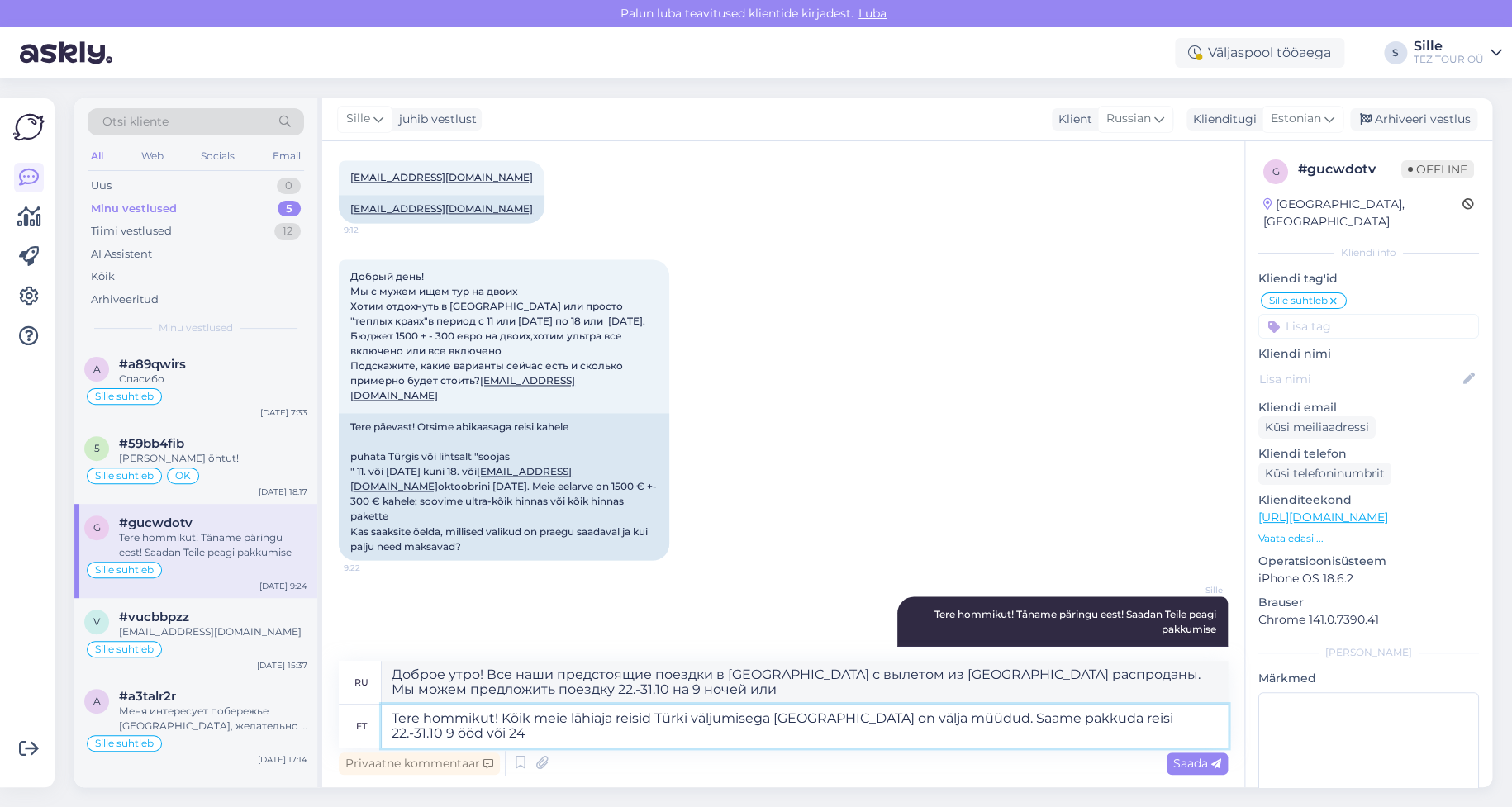
type textarea "Tere hommikut! Kõik meie lähiaja reisid Türki väljumisega [GEOGRAPHIC_DATA] on …"
type textarea "Доброе утро! Все наши предстоящие поездки в [GEOGRAPHIC_DATA] с вылетом из [GEO…"
type textarea "Tere hommikut! Kõik meie lähiaja reisid Türki väljumisega [GEOGRAPHIC_DATA] on …"
type textarea "Доброе утро! Все наши предстоящие поездки в [GEOGRAPHIC_DATA] с вылетом из [GEO…"
type textarea "Tere hommikut! Kõik meie lähiaja reisid Türki väljumisega [GEOGRAPHIC_DATA] on …"
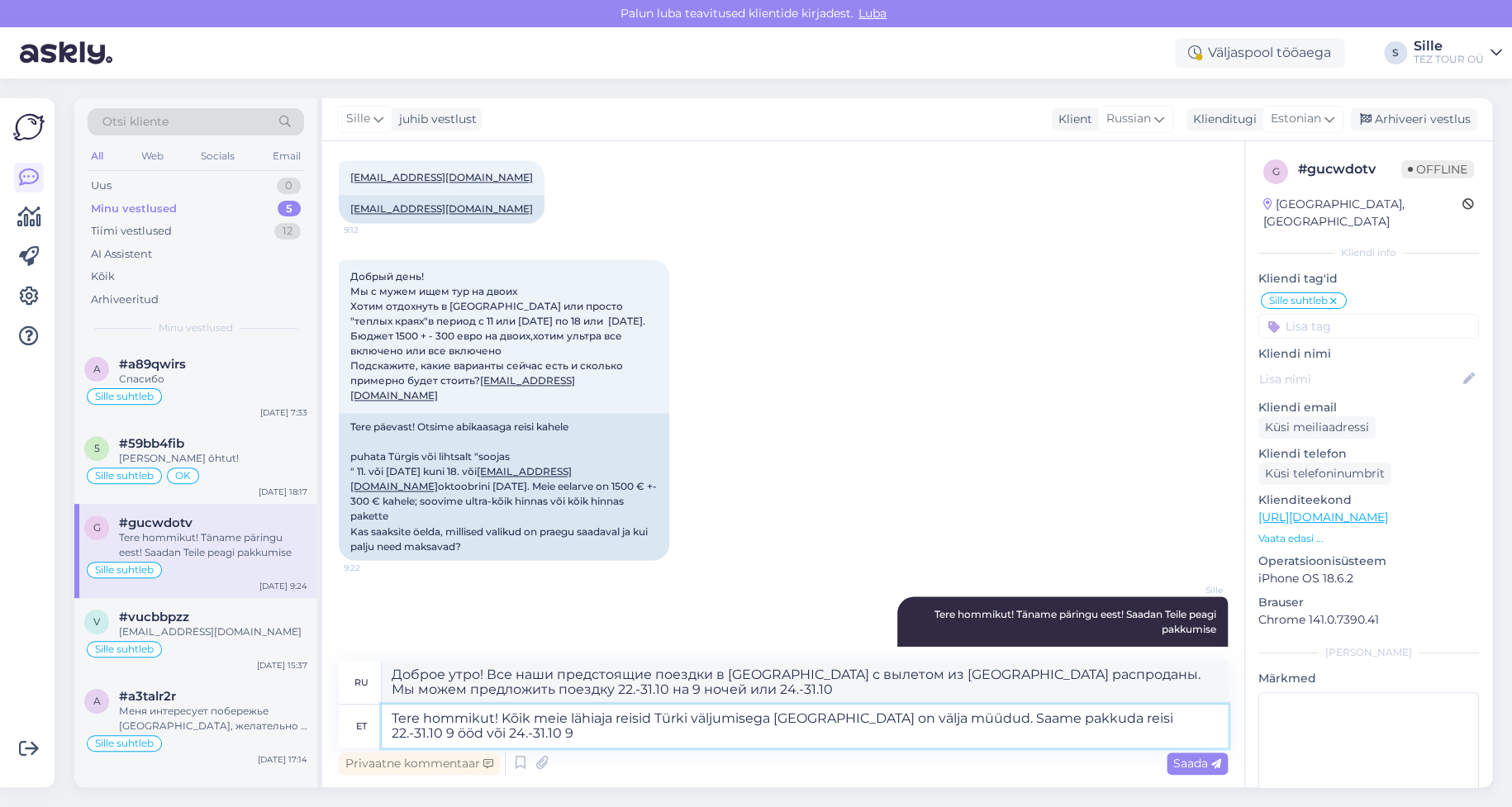
type textarea "Доброе утро! Все наши предстоящие поездки в [GEOGRAPHIC_DATA] с вылетом из [GEO…"
type textarea "Tere hommikut! Kõik meie lähiaja reisid Türki väljumisega [GEOGRAPHIC_DATA] on …"
type textarea "Доброе утро! Все наши предстоящие поездки в [GEOGRAPHIC_DATA] с вылетом из [GEO…"
type textarea "Tere hommikut! Kõik meie lähiaja reisid Türki väljumisega [GEOGRAPHIC_DATA] on …"
type textarea "Доброе утро! Все наши предстоящие поездки в [GEOGRAPHIC_DATA] с вылетом из [GEO…"
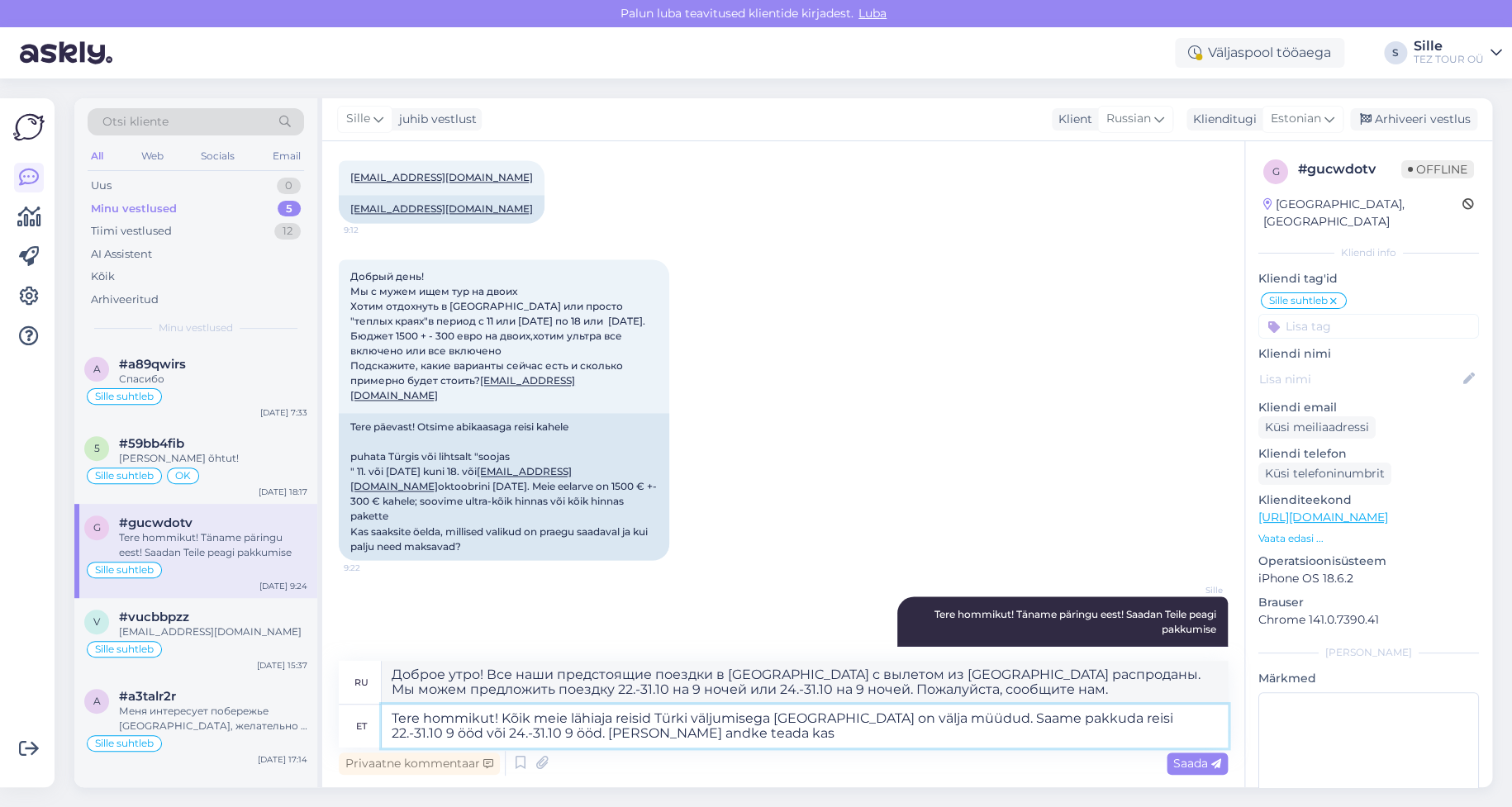
type textarea "Tere hommikut! Kõik meie lähiaja reisid Türki väljumisega [GEOGRAPHIC_DATA] on …"
type textarea "Доброе утро! Все наши предстоящие поездки в [GEOGRAPHIC_DATA] с вылетом из [GEO…"
type textarea "Tere hommikut! Kõik meie lähiaja reisid Türki väljumisega [GEOGRAPHIC_DATA] on …"
type textarea "Доброе утро! Все наши предстоящие поездки в [GEOGRAPHIC_DATA] с вылетом из [GEO…"
type textarea "Tere hommikut! Kõik meie lähiaja reisid Türki väljumisega [GEOGRAPHIC_DATA] on …"
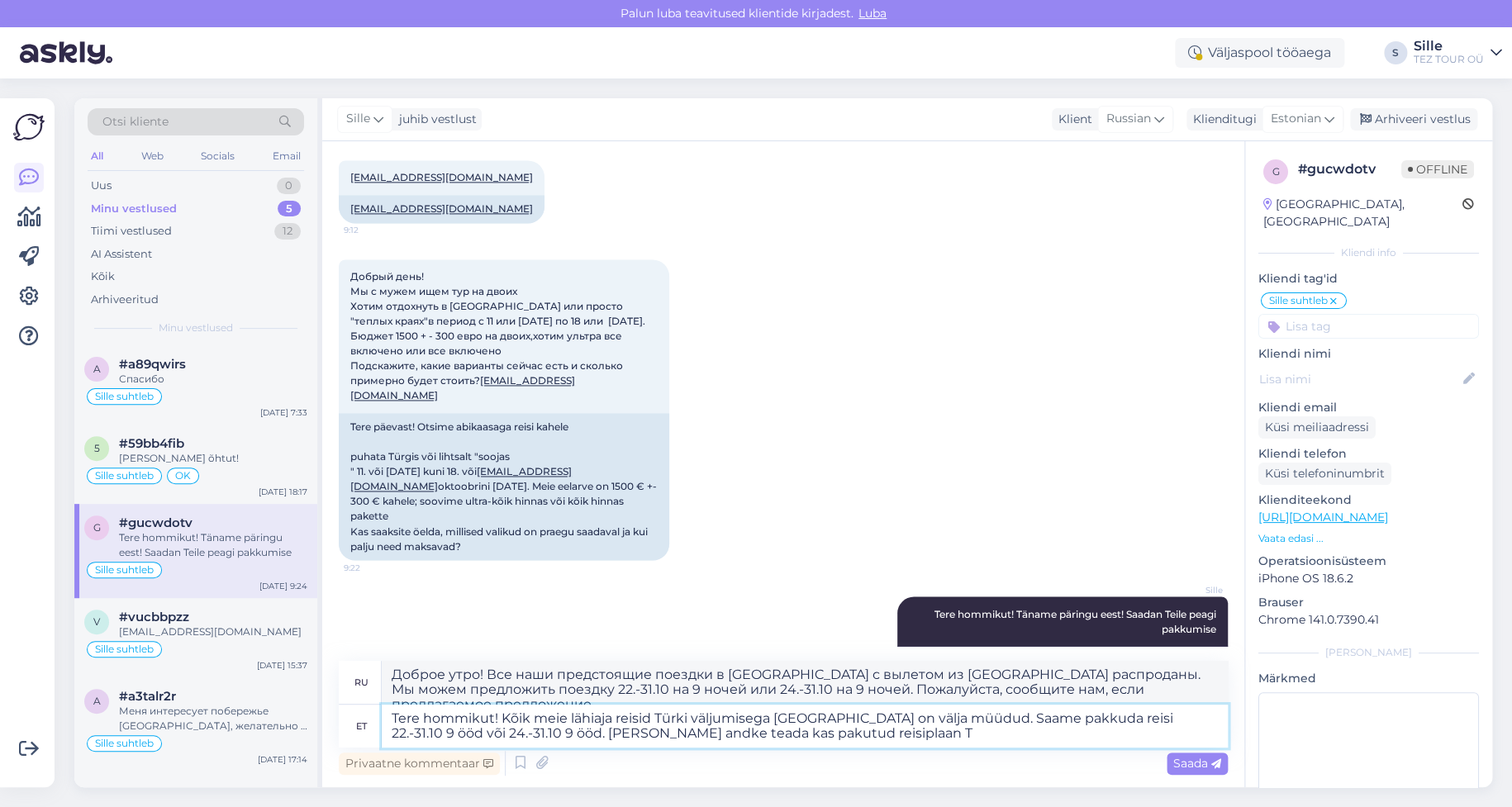
type textarea "Доброе утро! Все наши предстоящие поездки в [GEOGRAPHIC_DATA] с вылетом из [GEO…"
type textarea "Tere hommikut! Kõik meie lähiaja reisid Türki väljumisega [GEOGRAPHIC_DATA] on …"
type textarea "Доброе утро! Все наши предстоящие поездки в [GEOGRAPHIC_DATA] с вылетом из [GEO…"
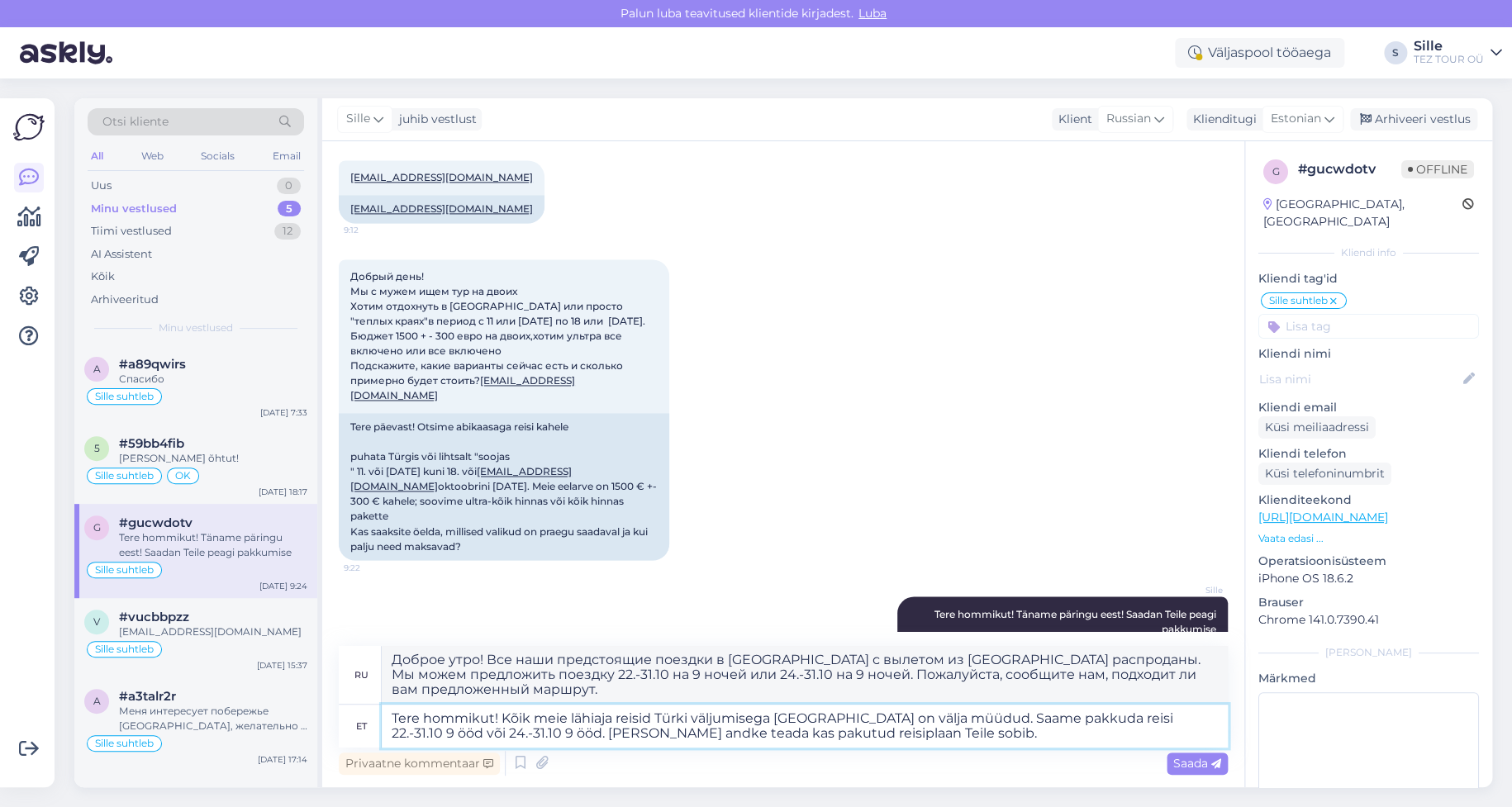
click at [762, 733] on textarea "Tere hommikut! Kõik meie lähiaja reisid Türki väljumisega [GEOGRAPHIC_DATA] on …" at bounding box center [804, 726] width 846 height 43
type textarea "Tere hommikut! Kõik meie lähiaja reisid Türki väljumisega [GEOGRAPHIC_DATA] on …"
type textarea "Доброе утро! Все наши предстоящие поездки в [GEOGRAPHIC_DATA] с вылетом из [GEO…"
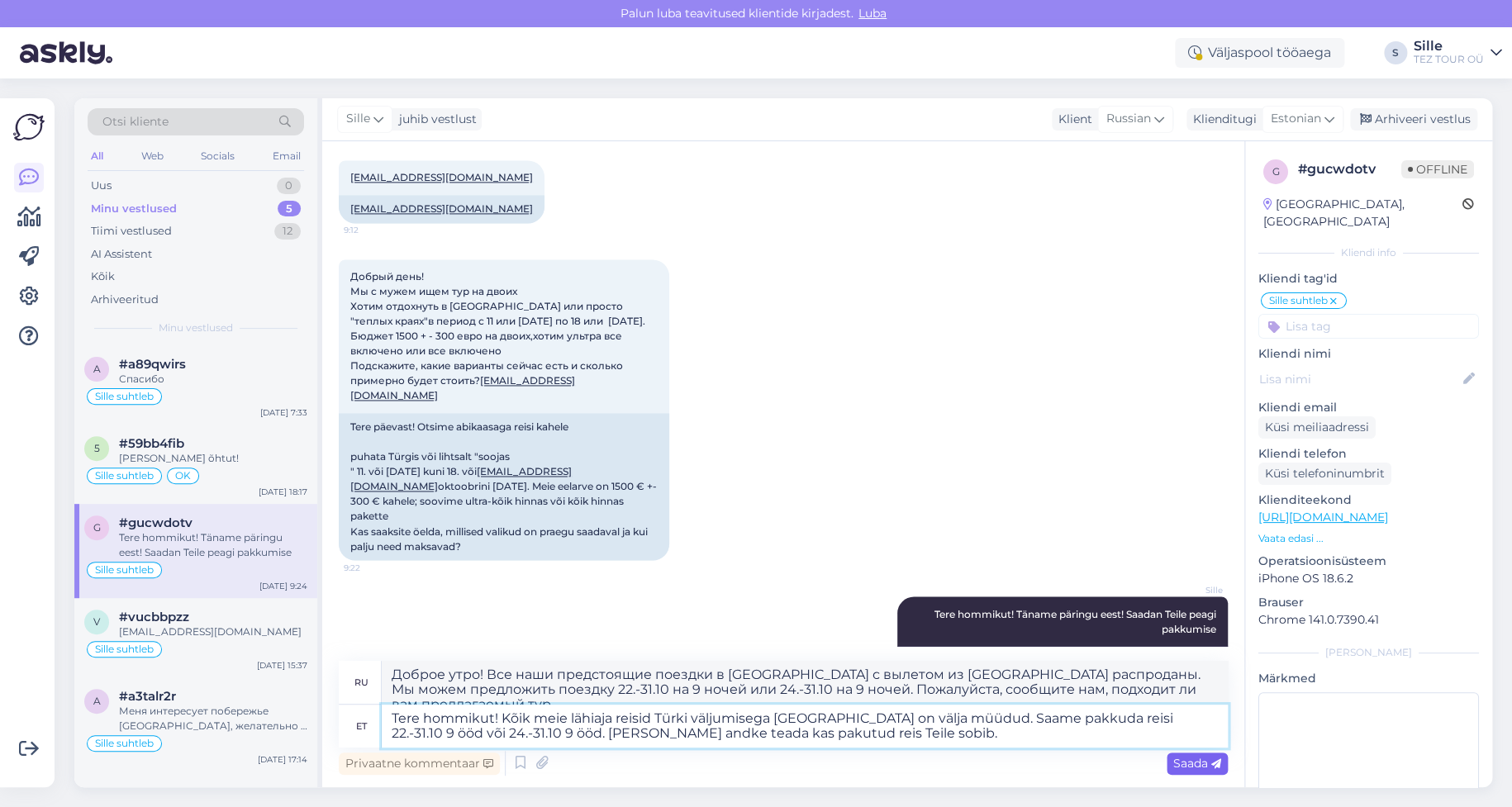
type textarea "Tere hommikut! Kõik meie lähiaja reisid Türki väljumisega [GEOGRAPHIC_DATA] on …"
click at [1189, 761] on span "Saada" at bounding box center [1197, 763] width 48 height 15
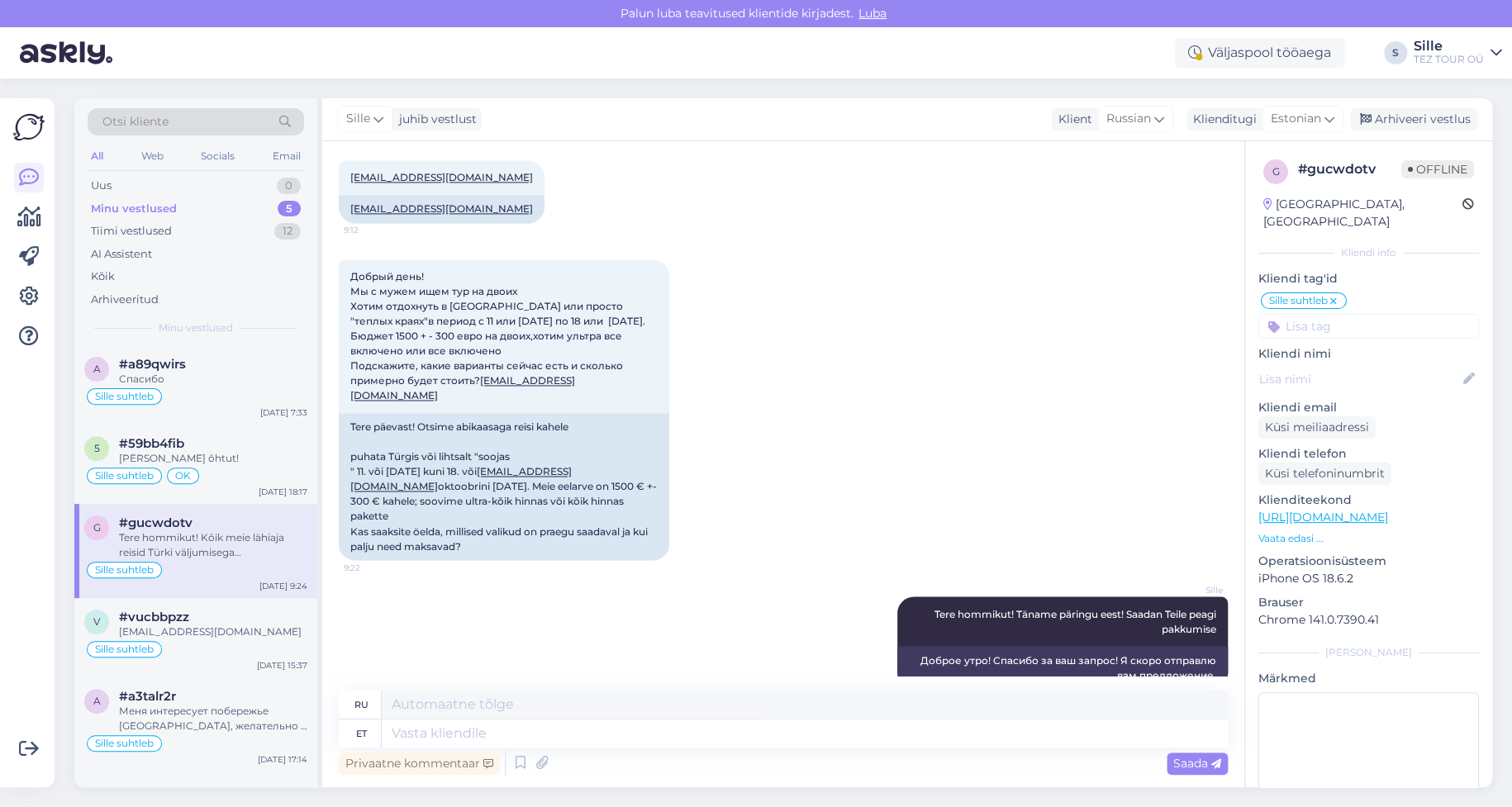
scroll to position [1458, 0]
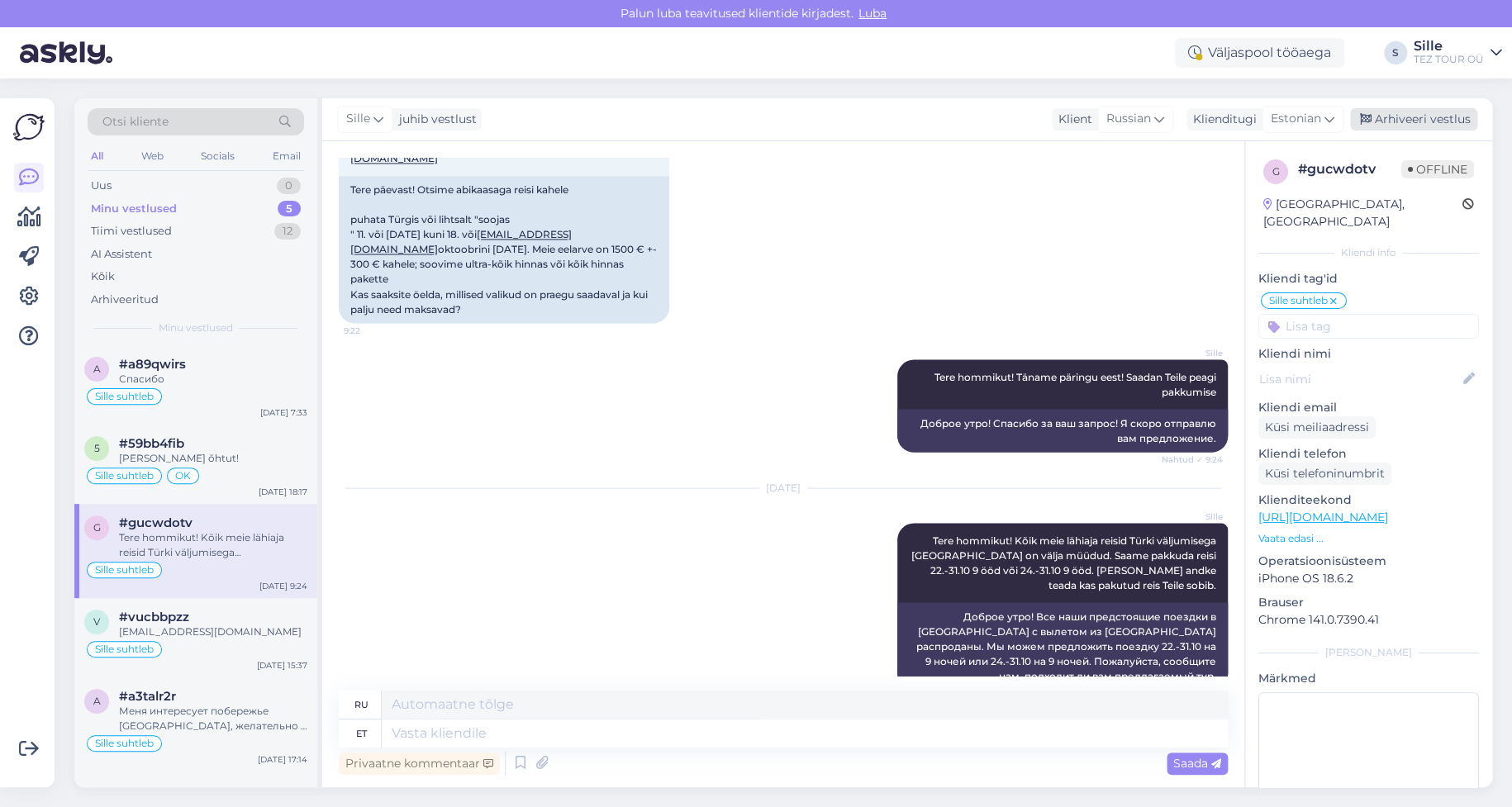
click at [1419, 114] on div "Arhiveeri vestlus" at bounding box center [1414, 120] width 128 height 23
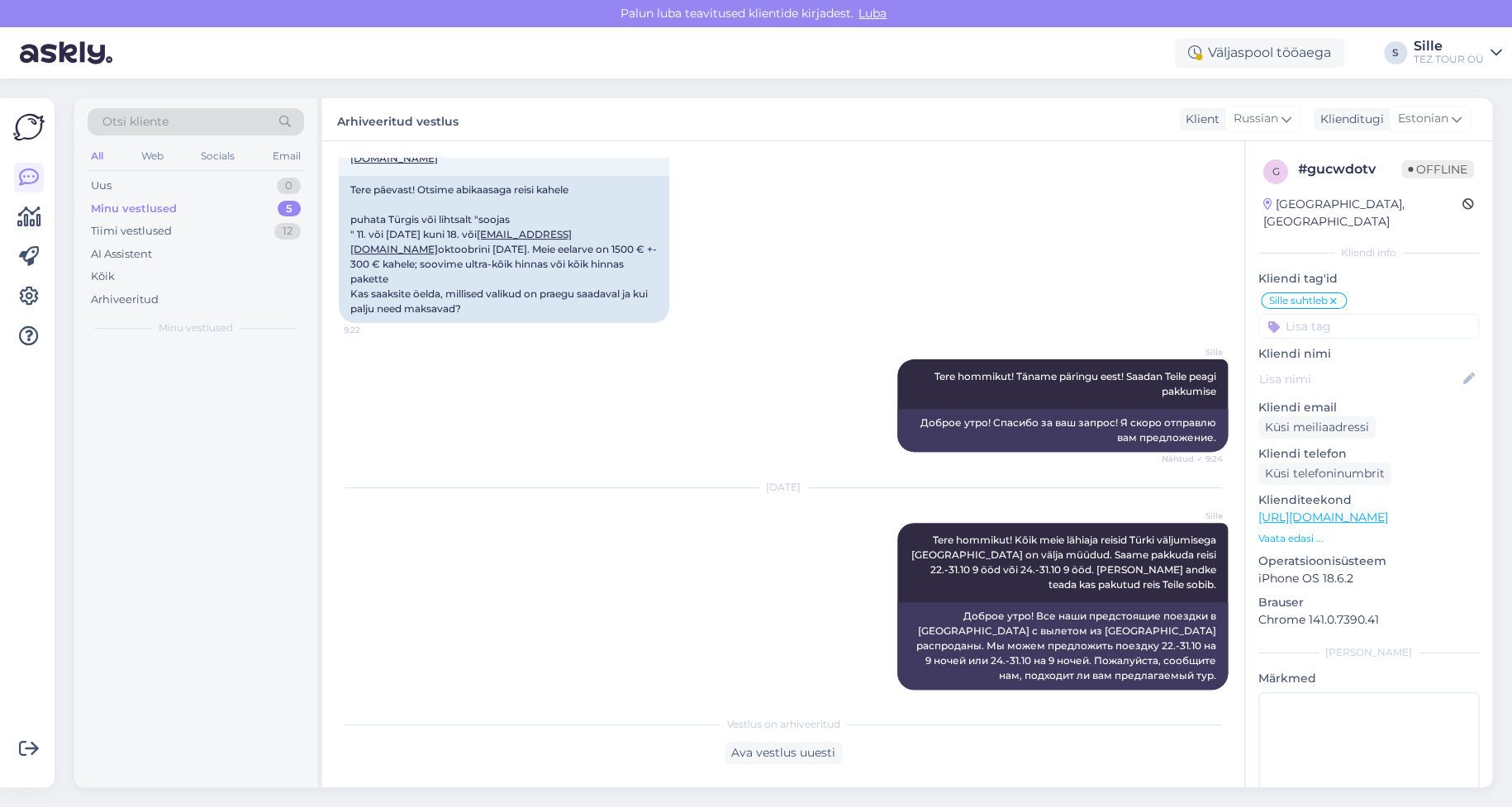
scroll to position [1441, 0]
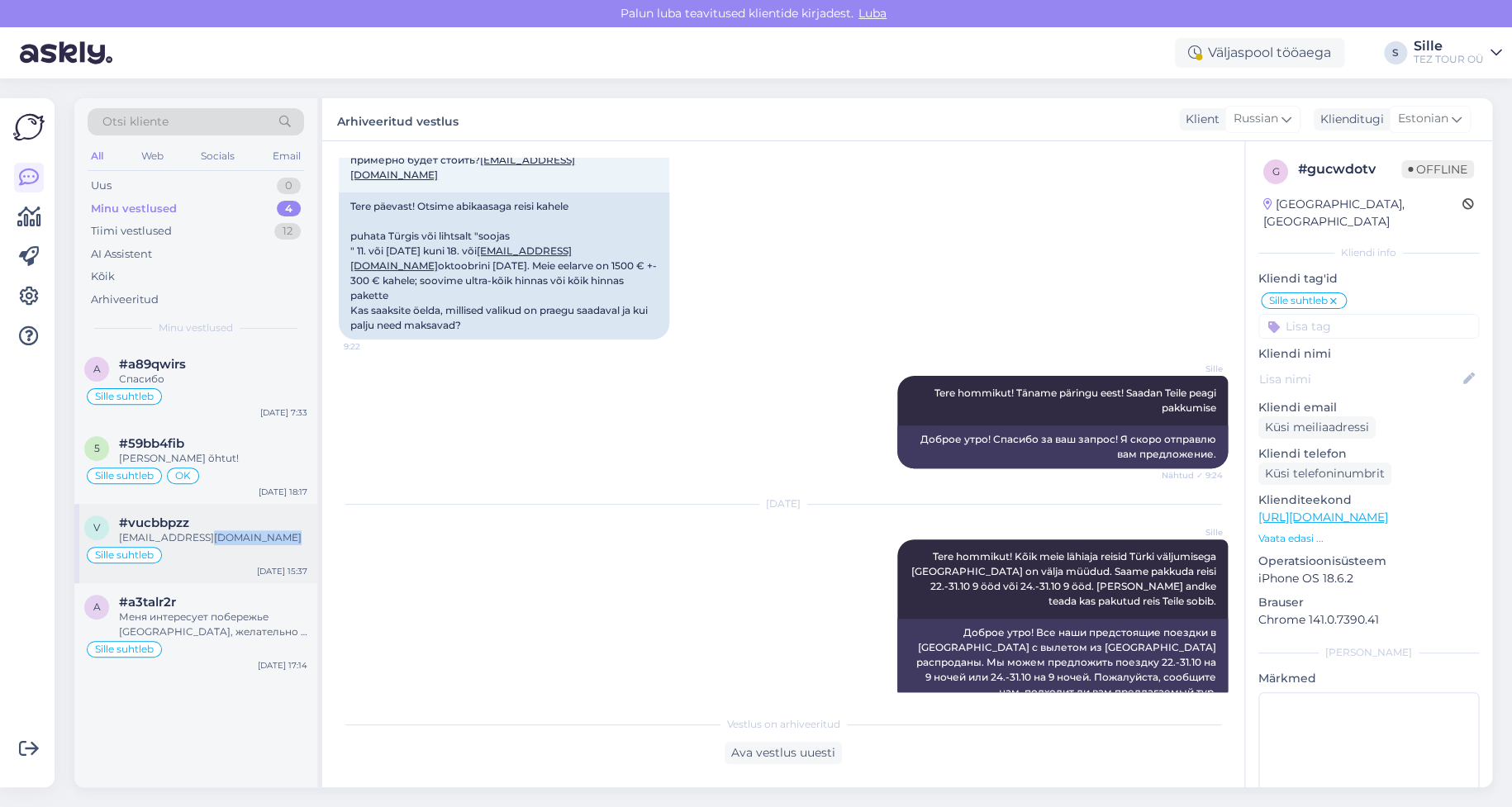
click at [216, 544] on div "v #vucbbpzz [EMAIL_ADDRESS][DOMAIN_NAME] Sille suhtleb [DATE] 15:37" at bounding box center [196, 543] width 243 height 79
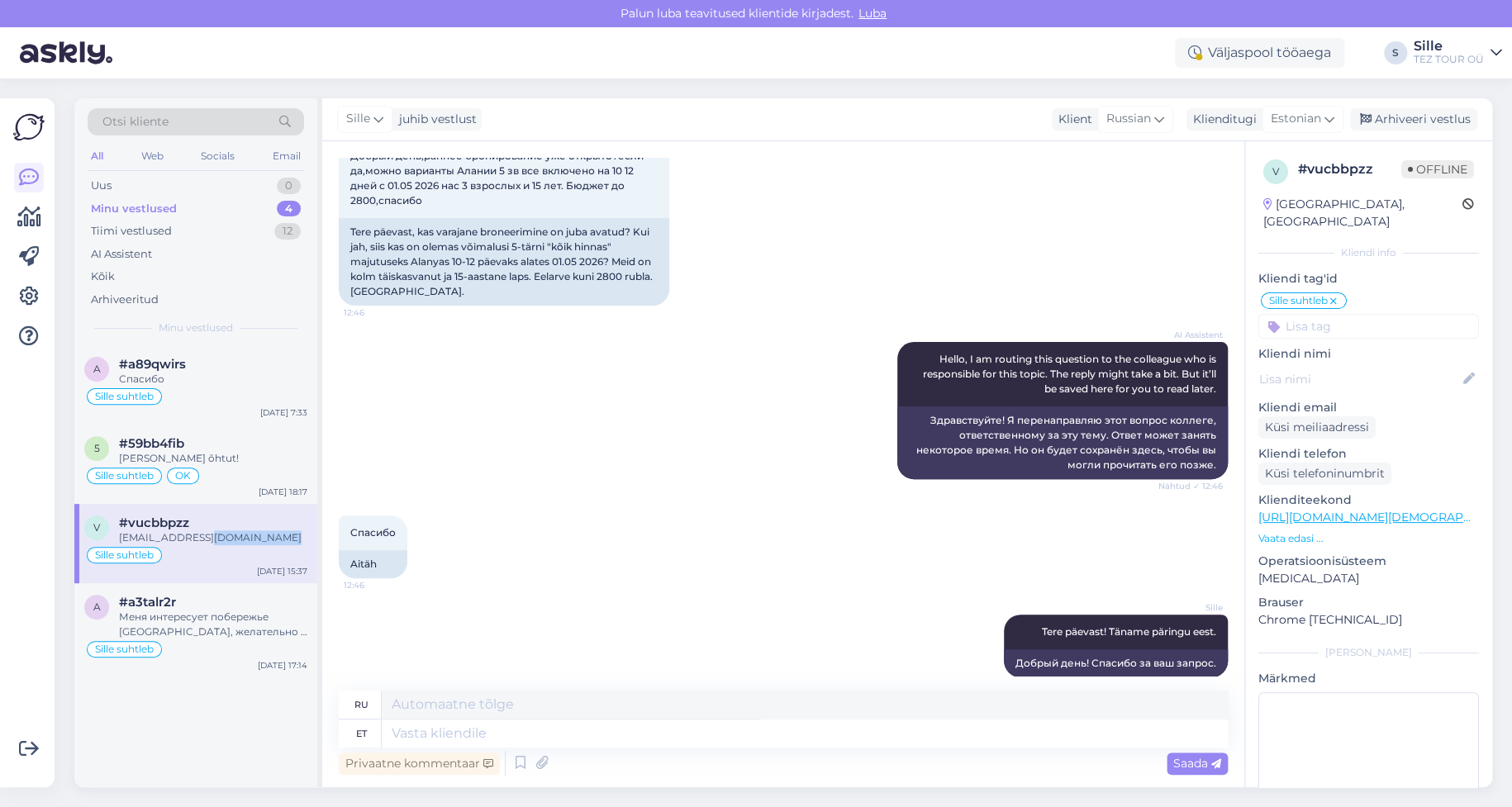
scroll to position [0, 0]
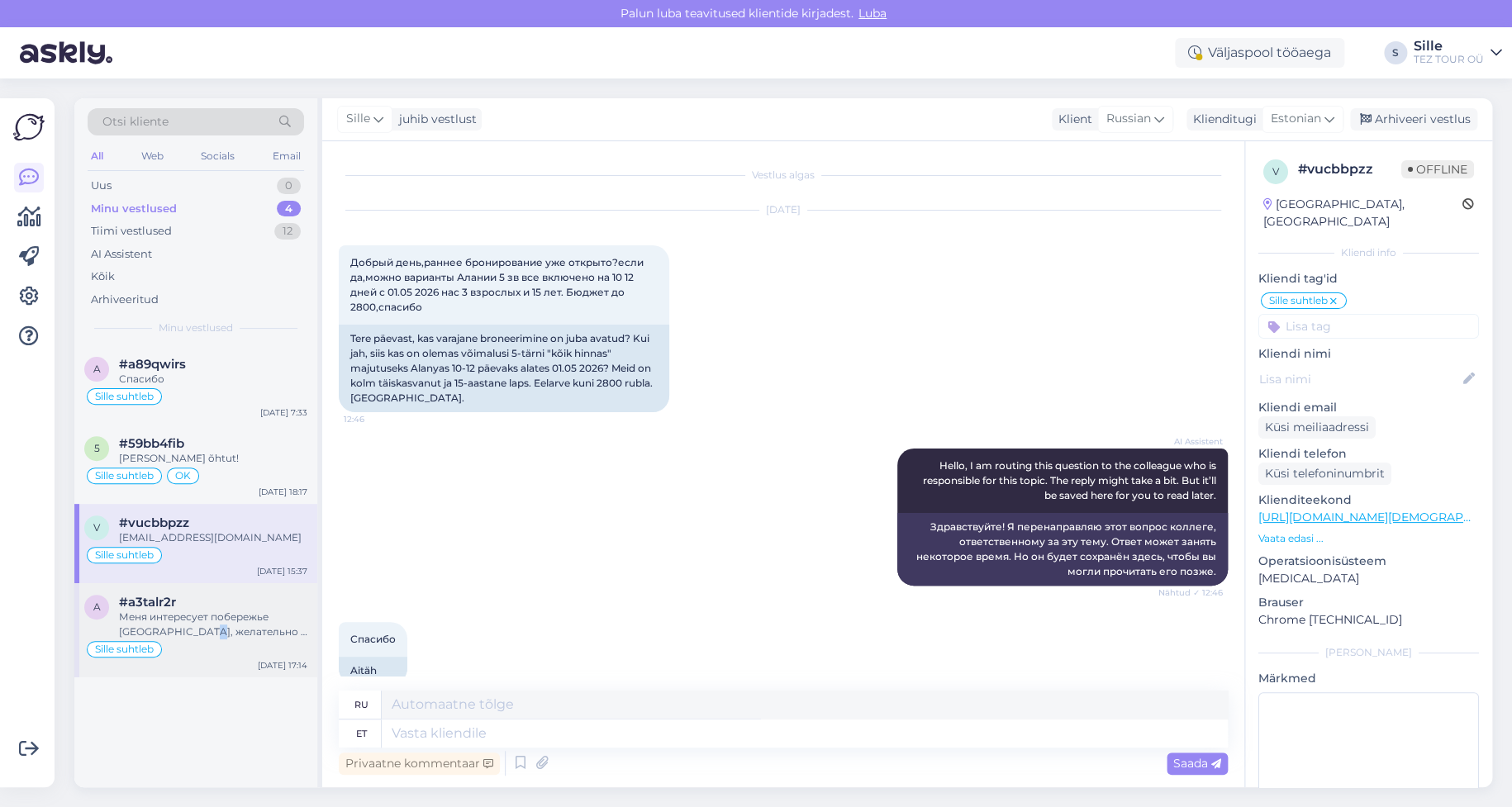
click at [210, 631] on div "Меня интересует побережье [GEOGRAPHIC_DATA], желательно в сторону [GEOGRAPHIC_D…" at bounding box center [213, 624] width 189 height 30
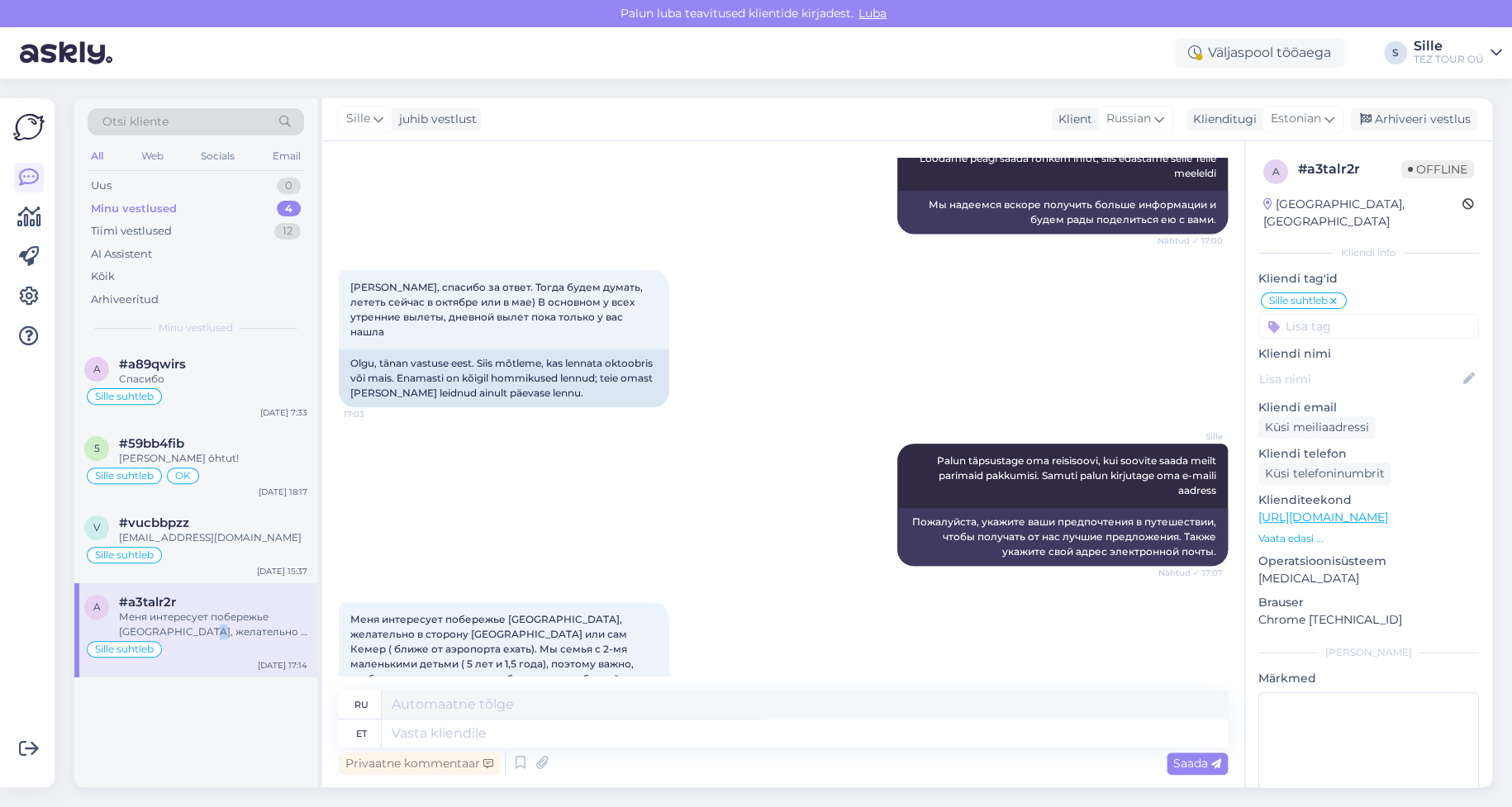
scroll to position [508, 0]
